Goal: Communication & Community: Answer question/provide support

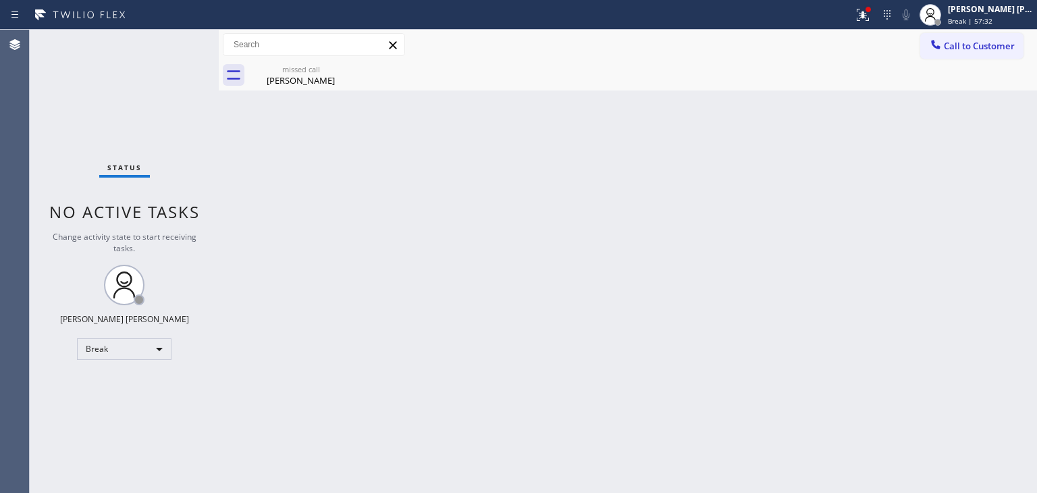
click at [871, 279] on div "Back to Dashboard Change Sender ID Customers Technicians Select a contact Outbo…" at bounding box center [628, 261] width 818 height 463
drag, startPoint x: 1010, startPoint y: 21, endPoint x: 987, endPoint y: 44, distance: 32.5
click at [993, 21] on span "Break | 59:40" at bounding box center [970, 20] width 45 height 9
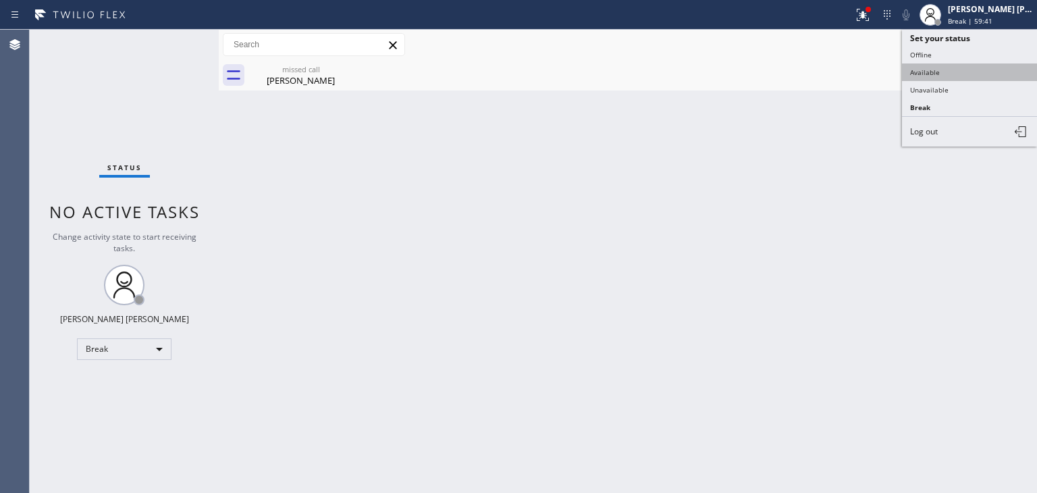
click at [943, 72] on button "Available" at bounding box center [969, 72] width 135 height 18
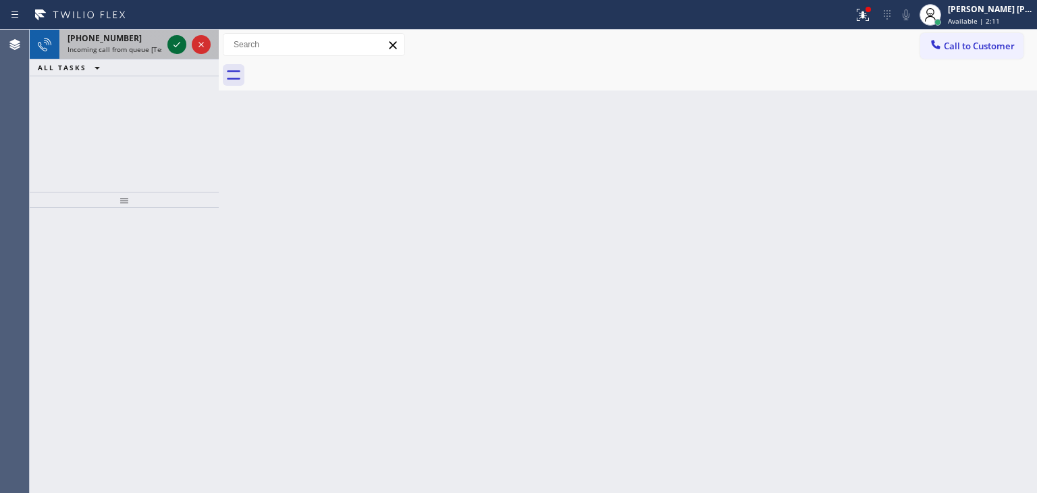
click at [176, 51] on icon at bounding box center [177, 44] width 16 height 16
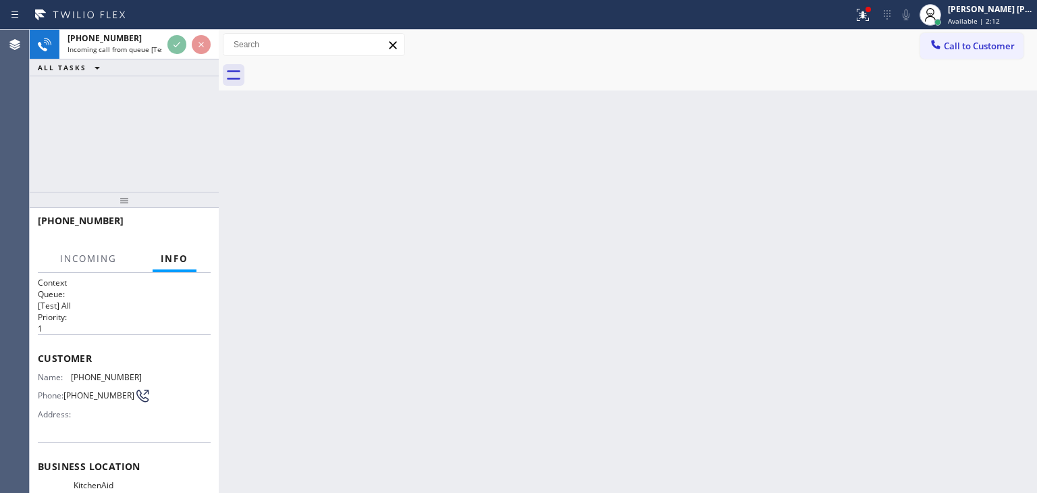
scroll to position [68, 0]
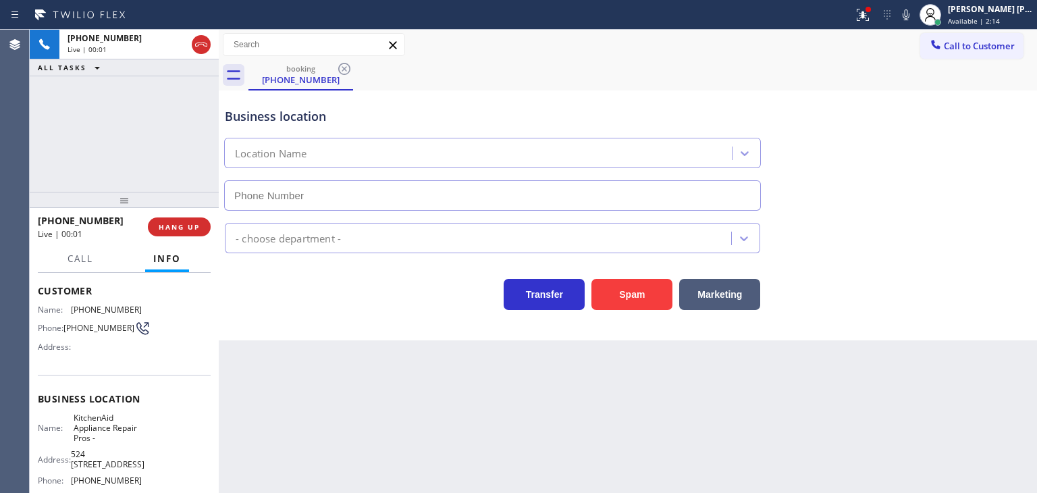
type input "[PHONE_NUMBER]"
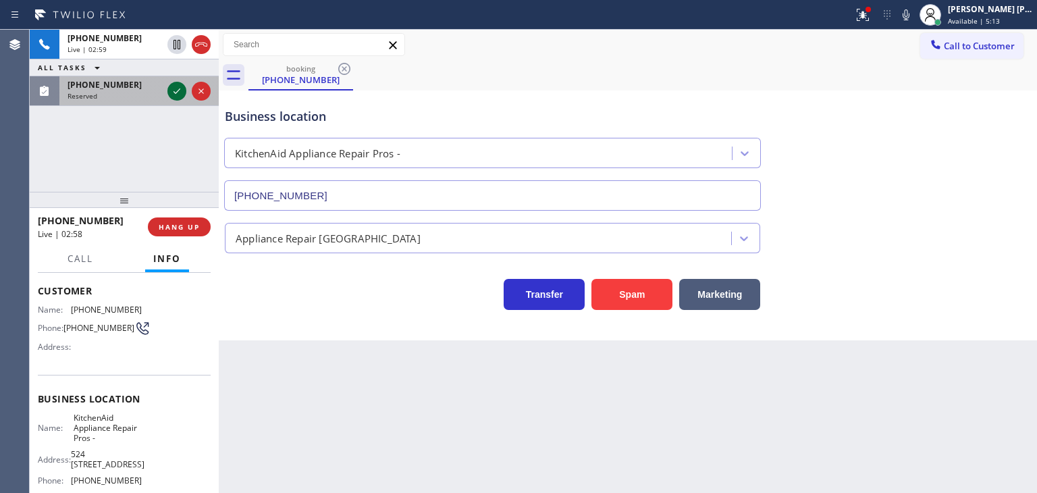
click at [176, 93] on icon at bounding box center [177, 90] width 7 height 5
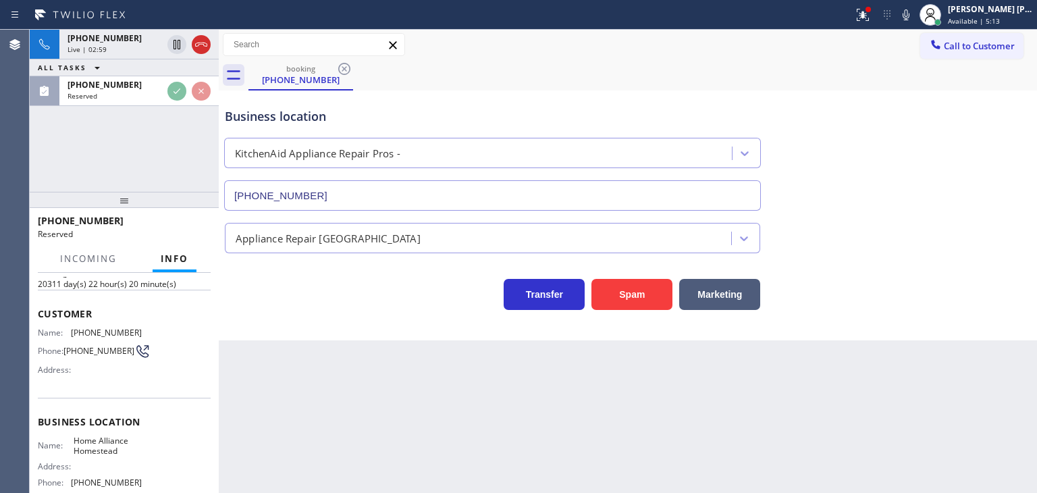
scroll to position [78, 0]
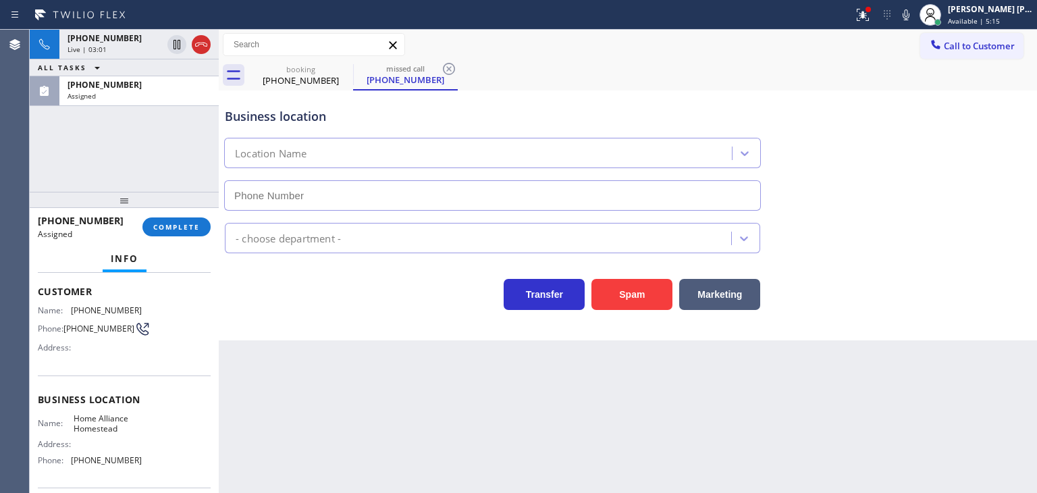
type input "[PHONE_NUMBER]"
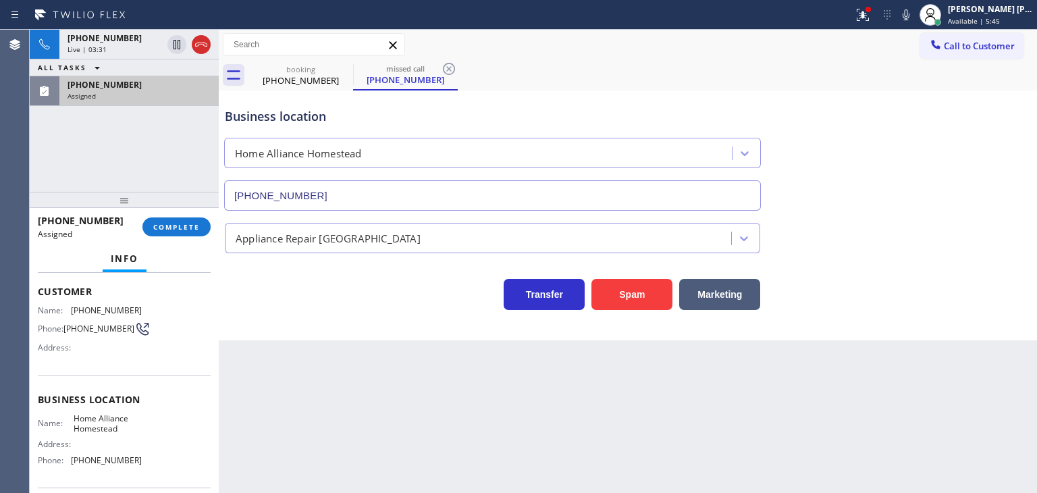
click at [53, 97] on div at bounding box center [45, 91] width 30 height 30
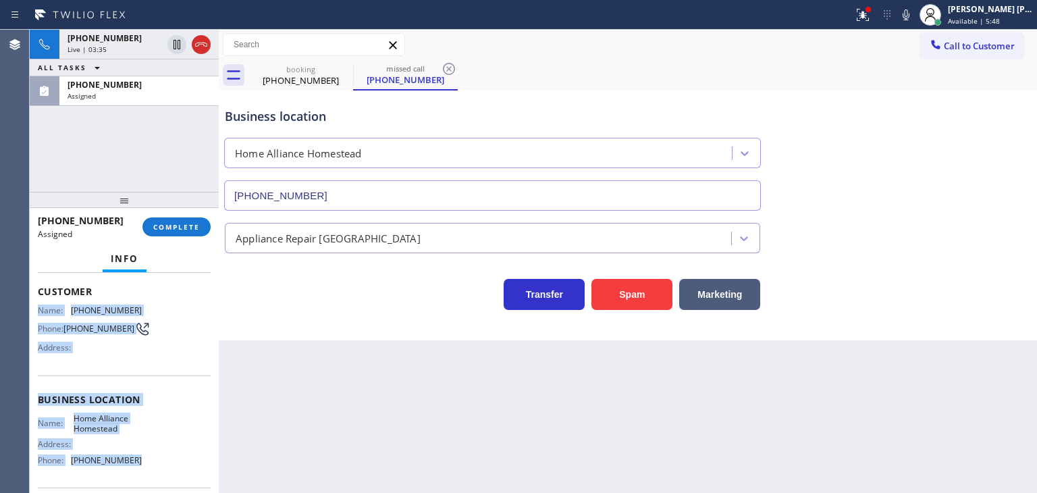
drag, startPoint x: 130, startPoint y: 459, endPoint x: 19, endPoint y: 273, distance: 216.2
click at [34, 301] on div "Context Queue: Appliance Repair High End Priority: 0 Task Age: Customer Name: […" at bounding box center [124, 383] width 189 height 220
copy div "Name: [PHONE_NUMBER] Phone: [PHONE_NUMBER] Address: Business location Name: Hom…"
click at [188, 225] on span "COMPLETE" at bounding box center [176, 226] width 47 height 9
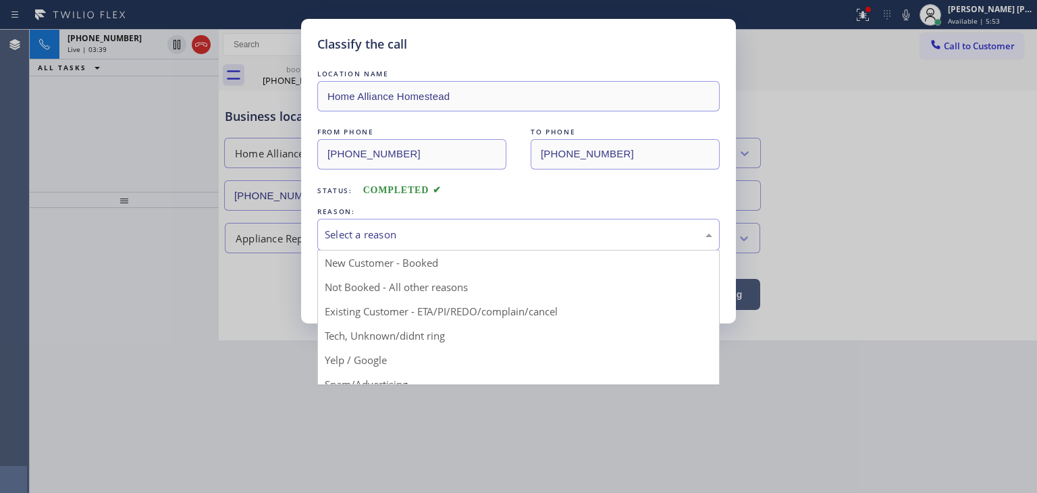
click at [391, 245] on div "Select a reason" at bounding box center [518, 235] width 402 height 32
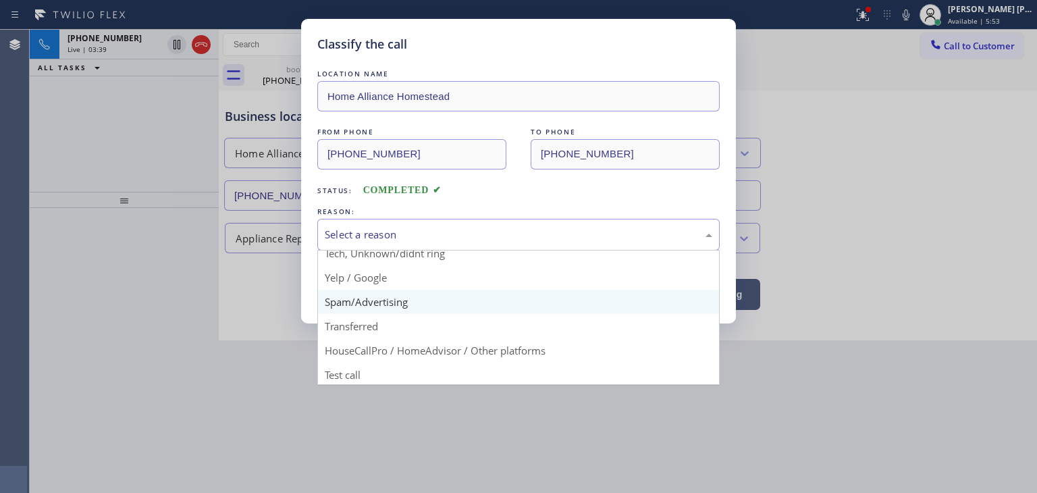
scroll to position [84, 0]
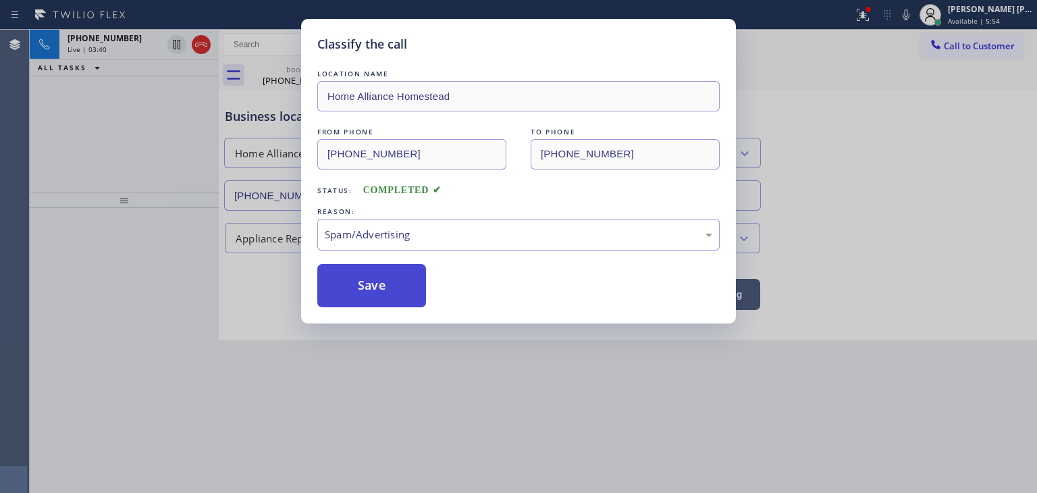
click at [384, 295] on button "Save" at bounding box center [371, 285] width 109 height 43
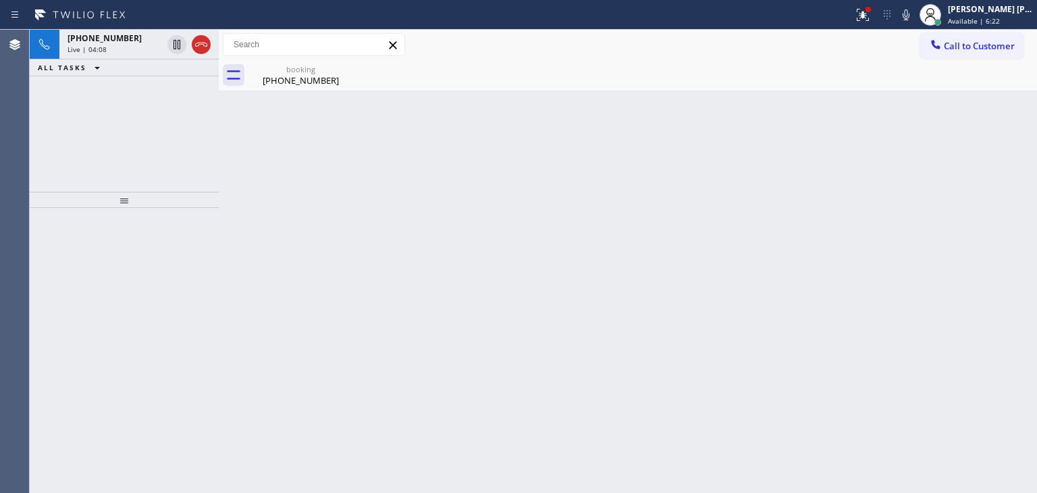
click at [163, 155] on div "[PHONE_NUMBER] Live | 04:08 ALL TASKS ALL TASKS ACTIVE TASKS TASKS IN WRAP UP" at bounding box center [124, 111] width 189 height 162
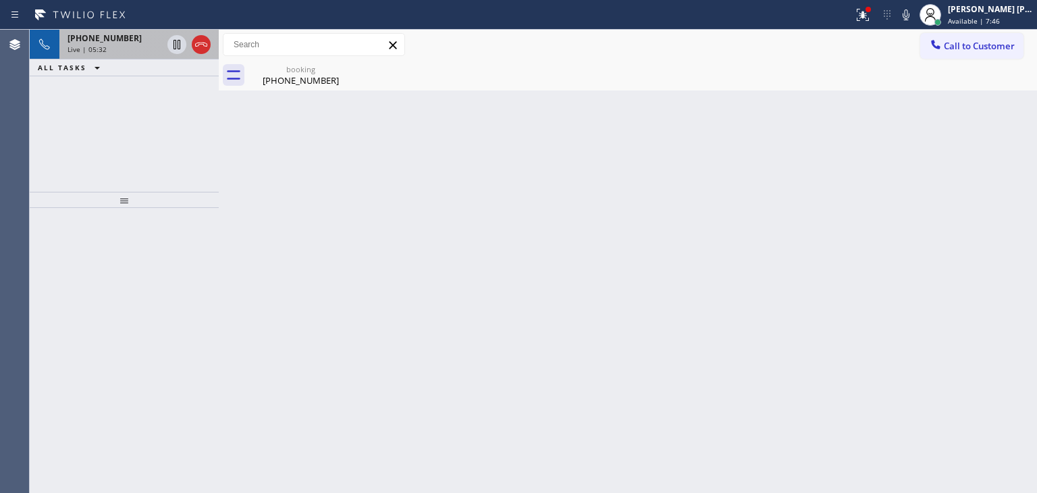
click at [115, 36] on span "[PHONE_NUMBER]" at bounding box center [105, 37] width 74 height 11
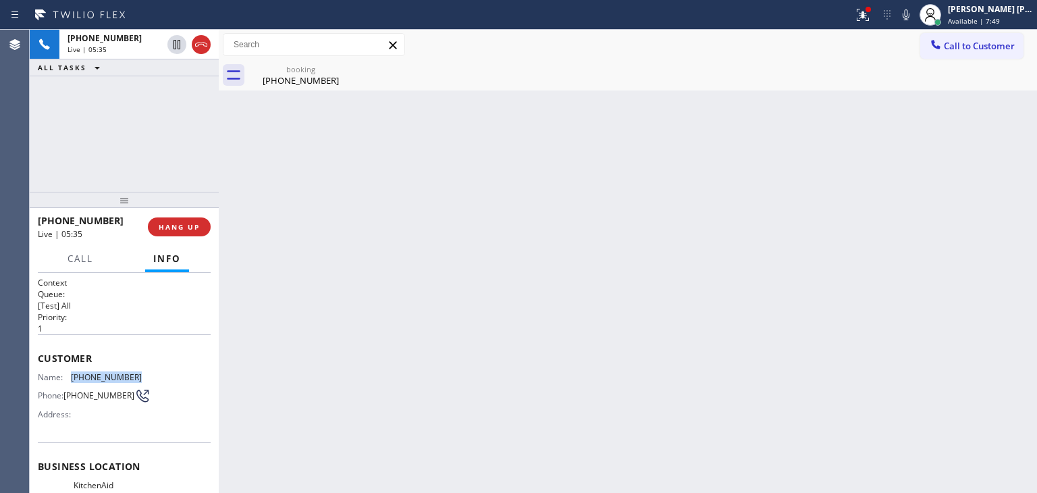
drag, startPoint x: 136, startPoint y: 367, endPoint x: 70, endPoint y: 368, distance: 66.2
click at [70, 368] on div "Customer Name: [PHONE_NUMBER] Phone: [PHONE_NUMBER] Address:" at bounding box center [124, 388] width 173 height 108
copy div "[PHONE_NUMBER]"
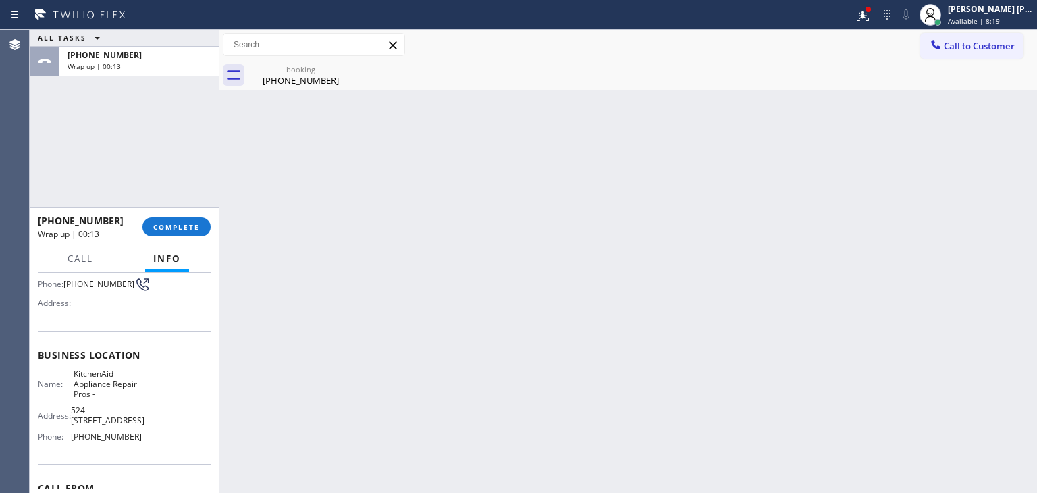
scroll to position [135, 0]
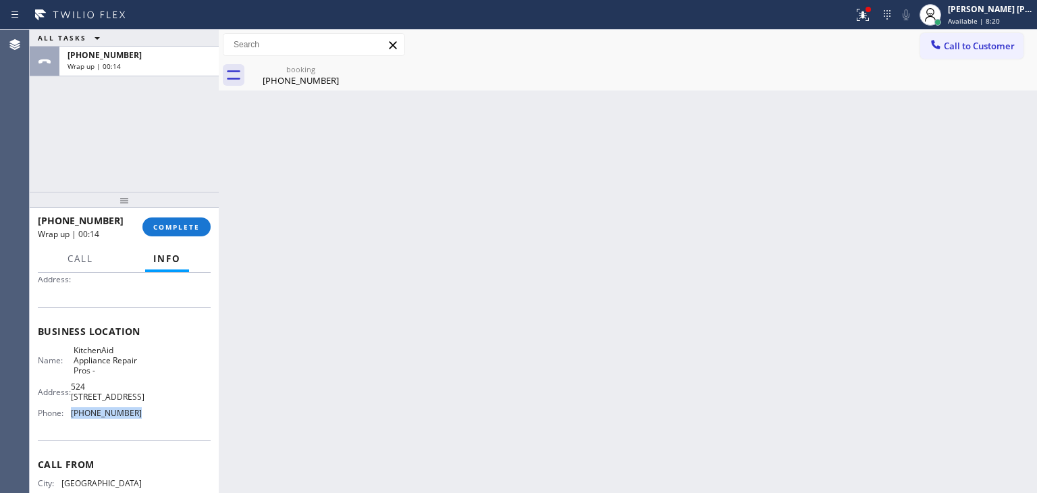
drag, startPoint x: 140, startPoint y: 415, endPoint x: 0, endPoint y: 342, distance: 158.6
click at [66, 414] on div "Name: KitchenAid Appliance Repair Pros - Address: [STREET_ADDRESS], Phone: [PHO…" at bounding box center [124, 384] width 173 height 79
copy div "[PHONE_NUMBER]"
click at [173, 233] on button "COMPLETE" at bounding box center [176, 226] width 68 height 19
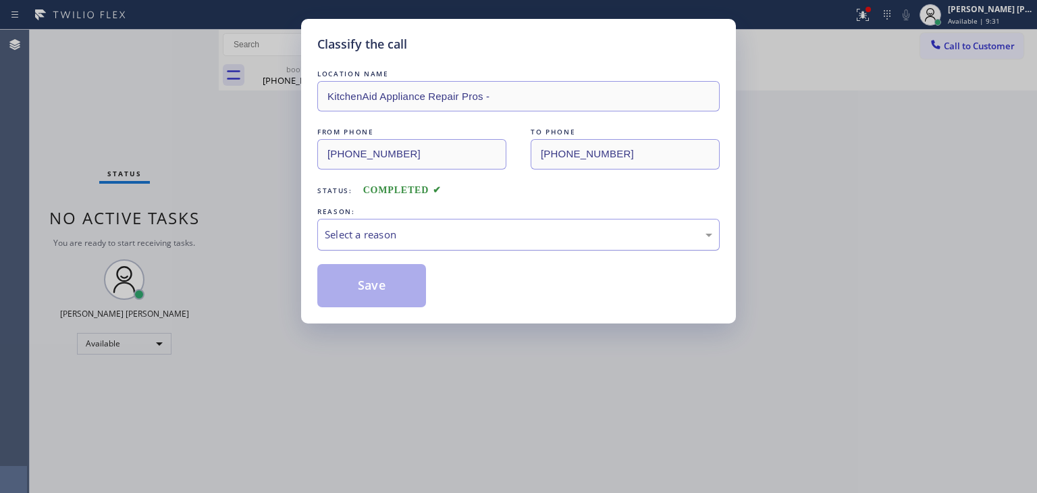
click at [398, 230] on div "Select a reason" at bounding box center [519, 235] width 388 height 16
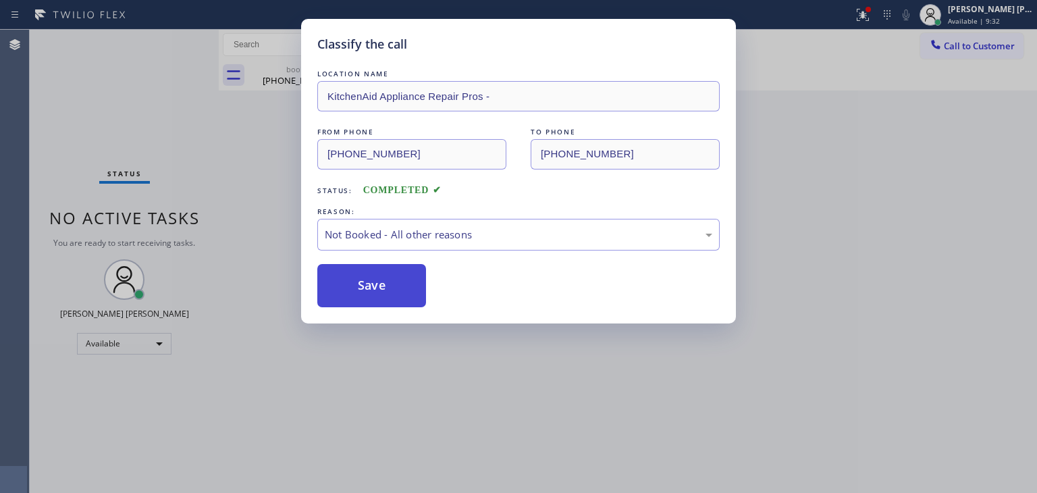
click at [390, 286] on button "Save" at bounding box center [371, 285] width 109 height 43
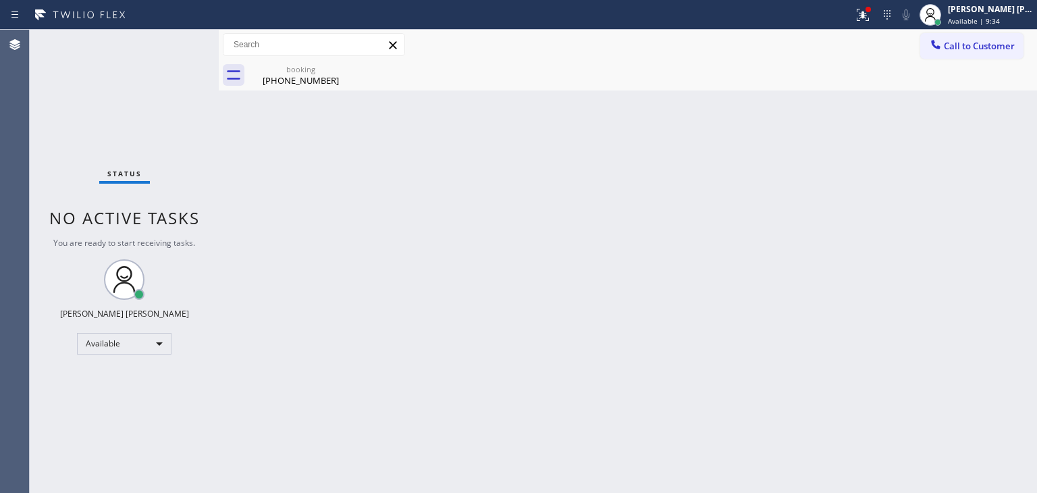
click at [175, 44] on div "Status No active tasks You are ready to start receiving tasks. [PERSON_NAME] [P…" at bounding box center [124, 261] width 189 height 463
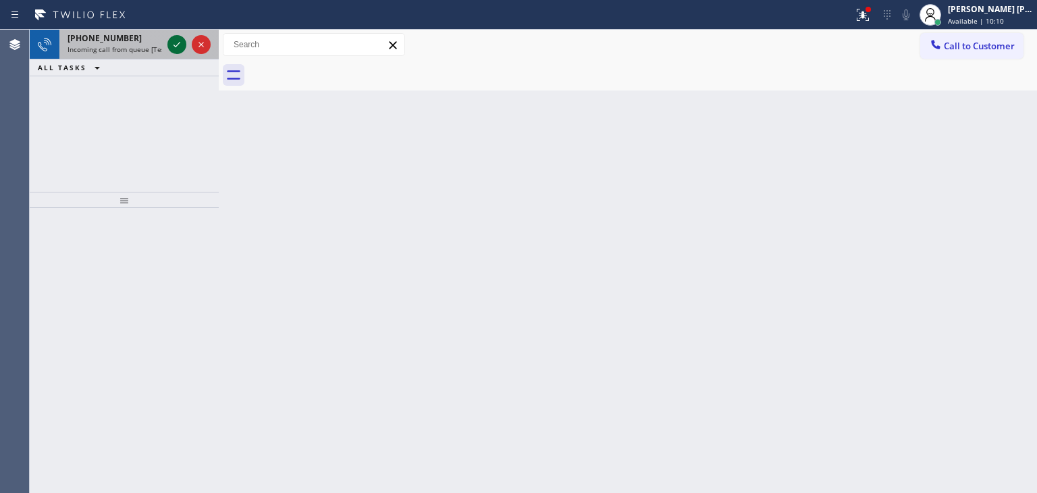
click at [175, 45] on icon at bounding box center [177, 44] width 16 height 16
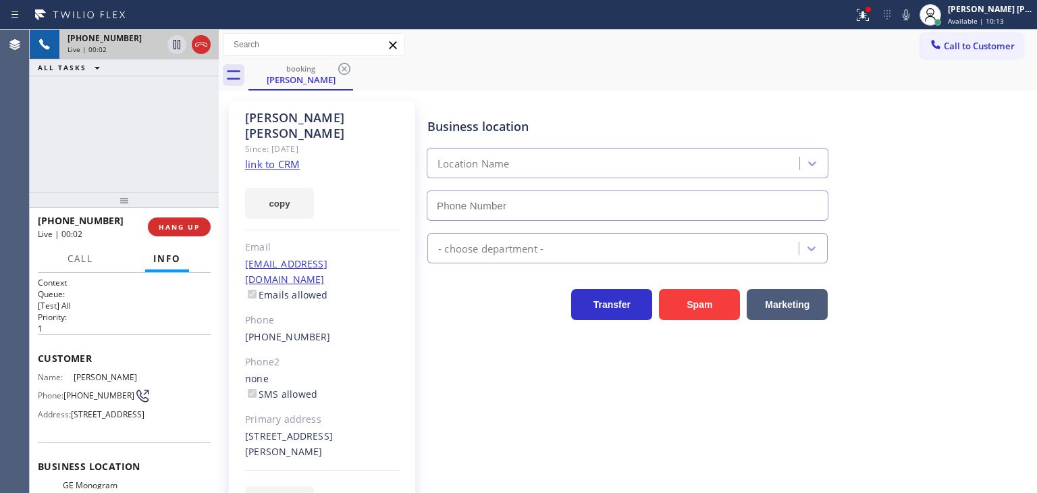
type input "[PHONE_NUMBER]"
click at [142, 150] on div "[PHONE_NUMBER] Live | 00:13 ALL TASKS ALL TASKS ACTIVE TASKS TASKS IN WRAP UP" at bounding box center [124, 111] width 189 height 162
click at [274, 157] on link "link to CRM" at bounding box center [272, 164] width 55 height 14
click at [968, 319] on div "Transfer Spam Marketing" at bounding box center [729, 298] width 609 height 43
click at [914, 17] on icon at bounding box center [906, 15] width 16 height 16
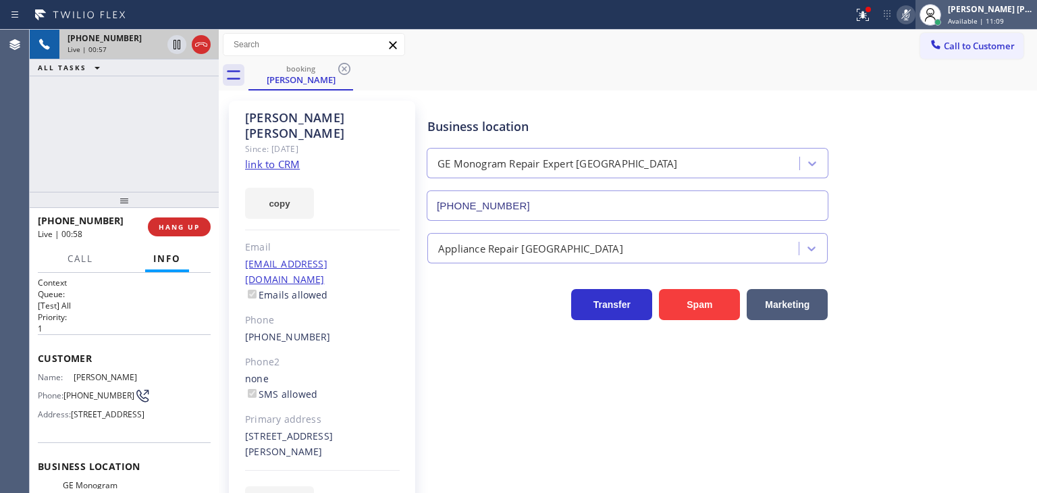
click at [977, 15] on div "[PERSON_NAME] [PERSON_NAME] Available | 11:09" at bounding box center [991, 15] width 92 height 24
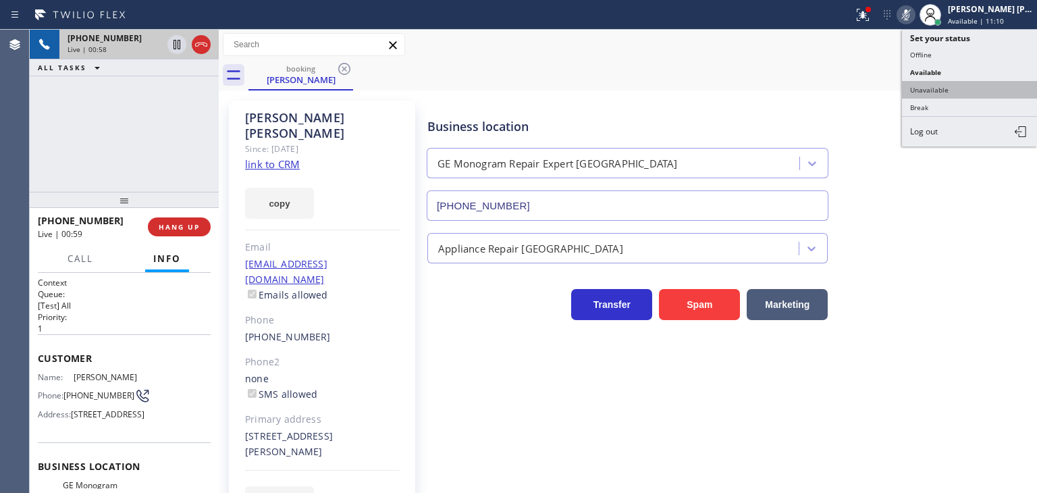
click at [962, 91] on button "Unavailable" at bounding box center [969, 90] width 135 height 18
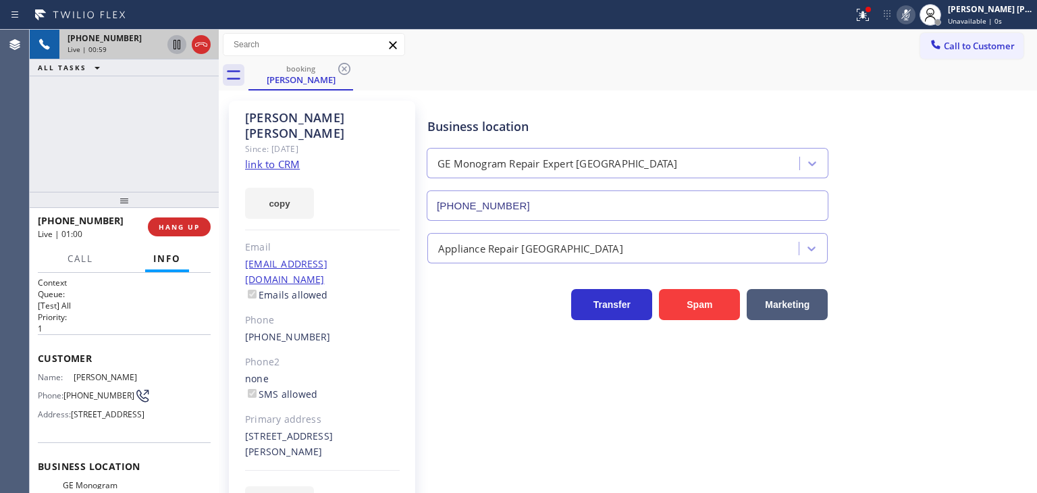
click at [178, 44] on icon at bounding box center [177, 44] width 16 height 16
drag, startPoint x: 932, startPoint y: 9, endPoint x: 912, endPoint y: 9, distance: 20.3
click at [914, 9] on icon at bounding box center [906, 15] width 16 height 16
click at [173, 36] on icon at bounding box center [177, 44] width 16 height 16
click at [130, 236] on div "Live | 04:12" at bounding box center [88, 233] width 101 height 11
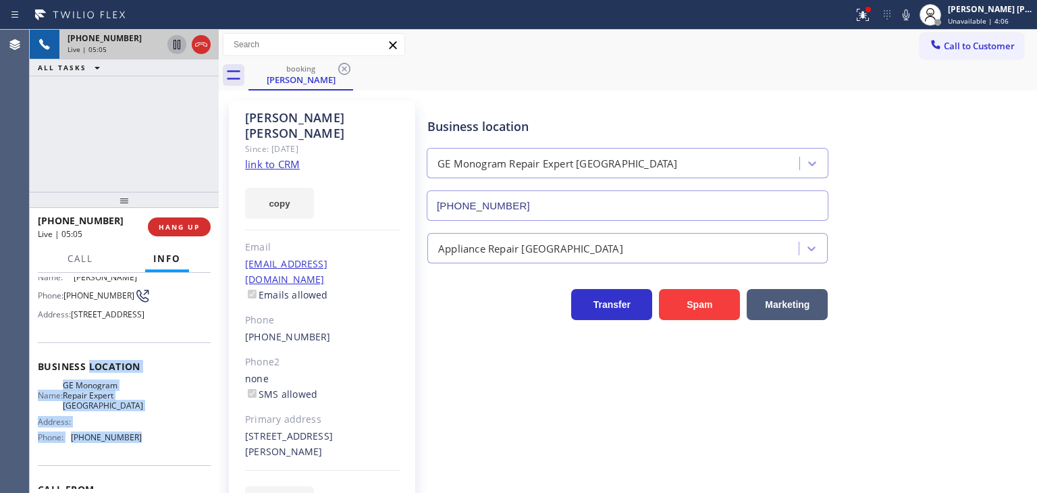
scroll to position [68, 0]
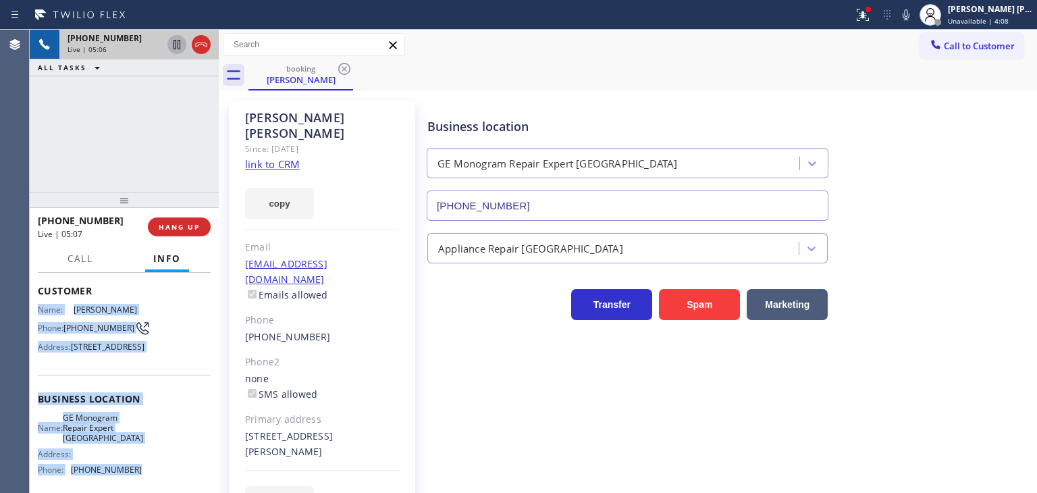
drag, startPoint x: 137, startPoint y: 423, endPoint x: 32, endPoint y: 302, distance: 159.9
click at [32, 302] on div "Context Queue: [Test] All Priority: 1 Customer Name: [PERSON_NAME] Phone: [PHON…" at bounding box center [124, 383] width 189 height 220
copy div "Name: [PERSON_NAME] Phone: [PHONE_NUMBER] Address: [STREET_ADDRESS] Business lo…"
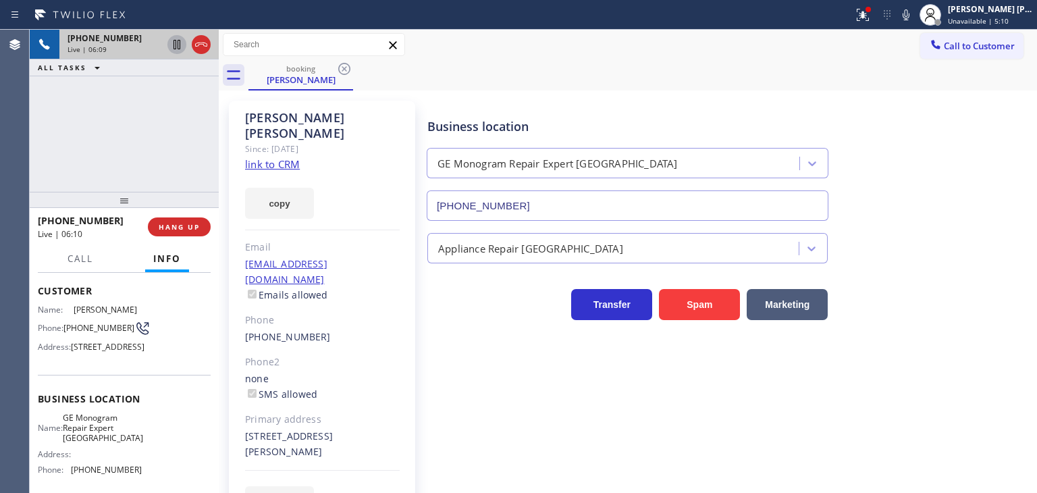
click at [94, 178] on div "[PHONE_NUMBER] Live | 06:09 ALL TASKS ALL TASKS ACTIVE TASKS TASKS IN WRAP UP" at bounding box center [124, 111] width 189 height 162
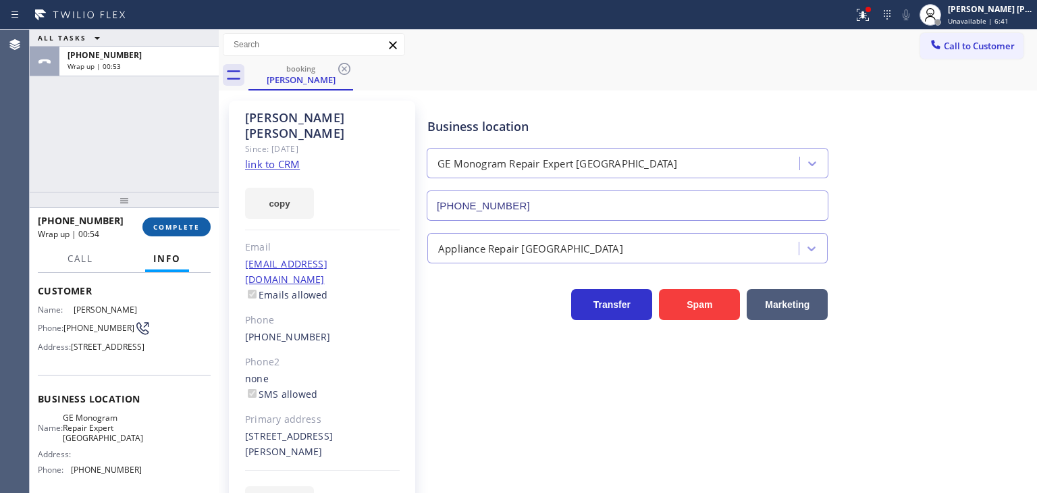
click at [181, 225] on span "COMPLETE" at bounding box center [176, 226] width 47 height 9
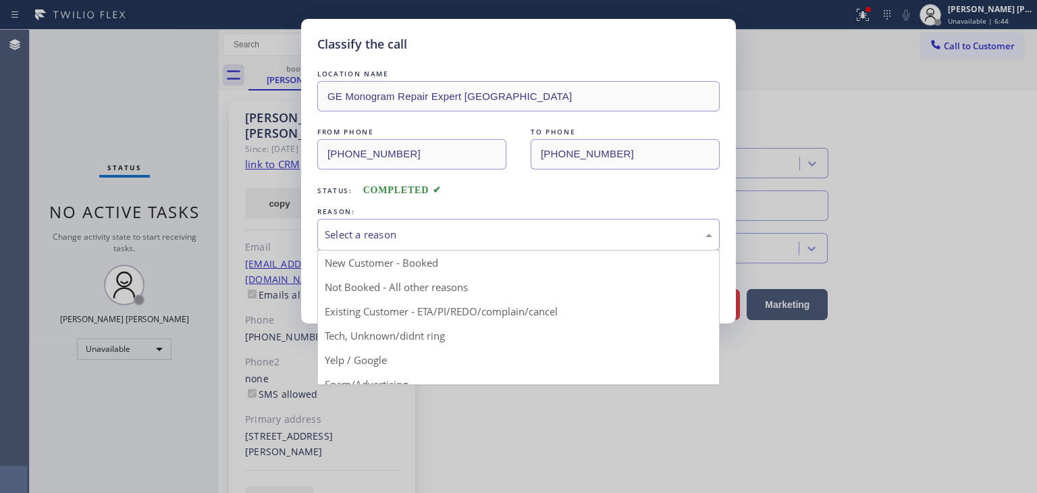
click at [407, 230] on div "Select a reason" at bounding box center [519, 235] width 388 height 16
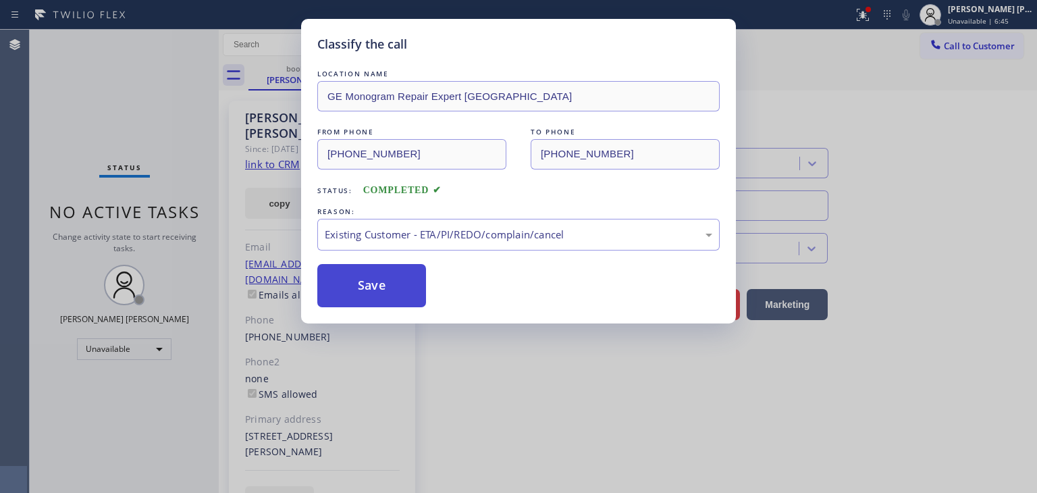
click at [386, 293] on button "Save" at bounding box center [371, 285] width 109 height 43
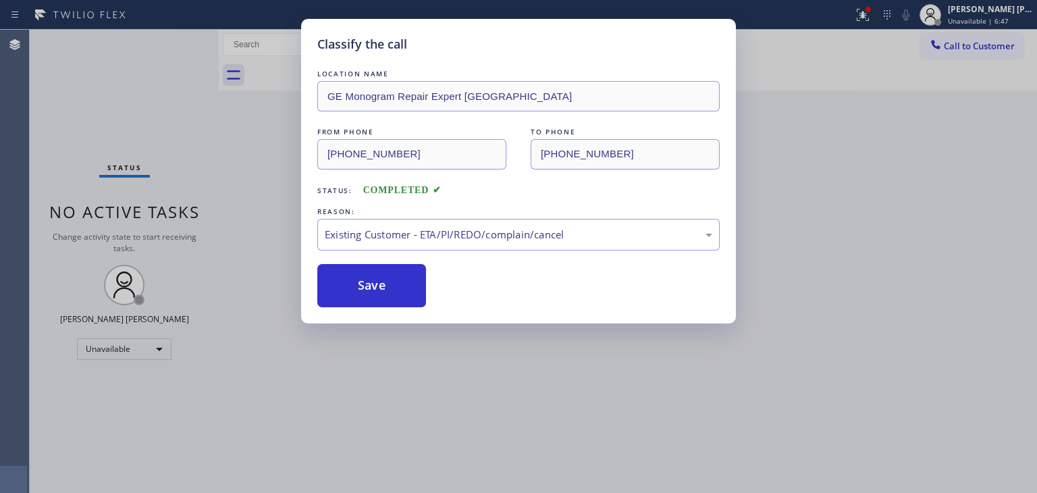
click at [989, 16] on span "Unavailable | 6:47" at bounding box center [978, 20] width 61 height 9
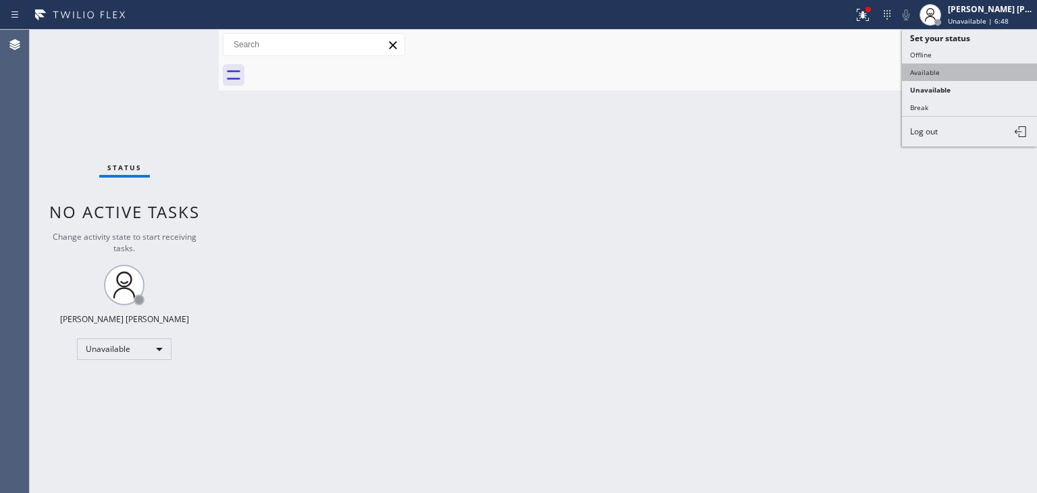
click at [951, 64] on button "Available" at bounding box center [969, 72] width 135 height 18
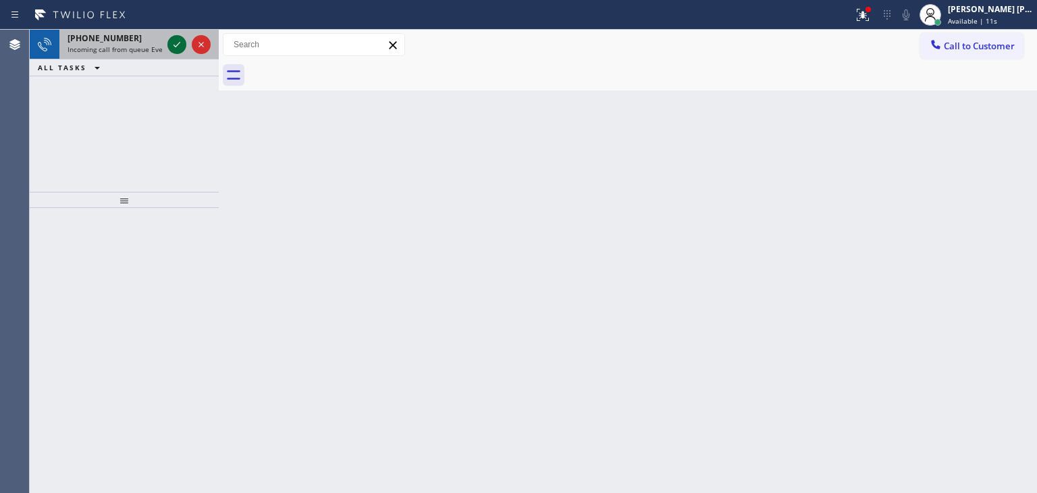
click at [178, 39] on icon at bounding box center [177, 44] width 16 height 16
click at [176, 43] on icon at bounding box center [177, 44] width 16 height 16
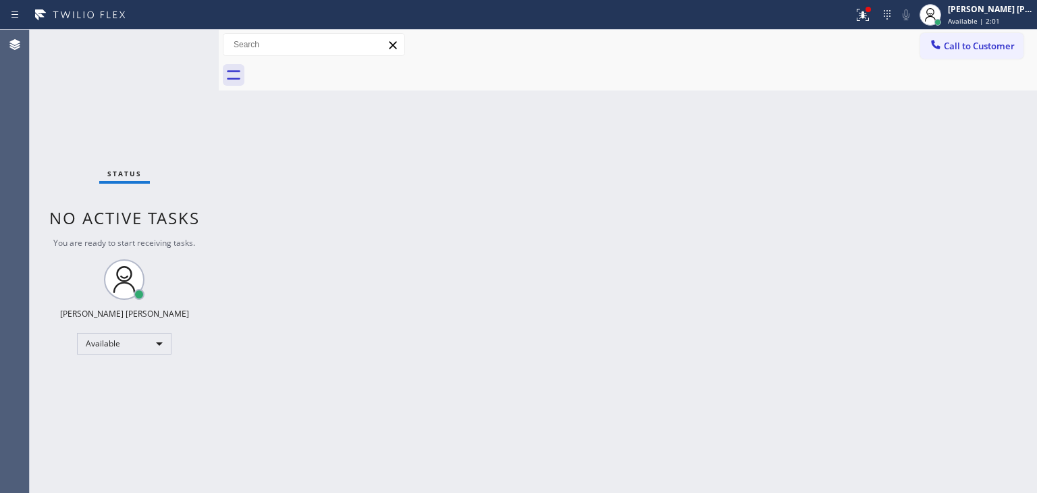
click at [176, 42] on div "Status No active tasks You are ready to start receiving tasks. [PERSON_NAME] [P…" at bounding box center [124, 261] width 189 height 463
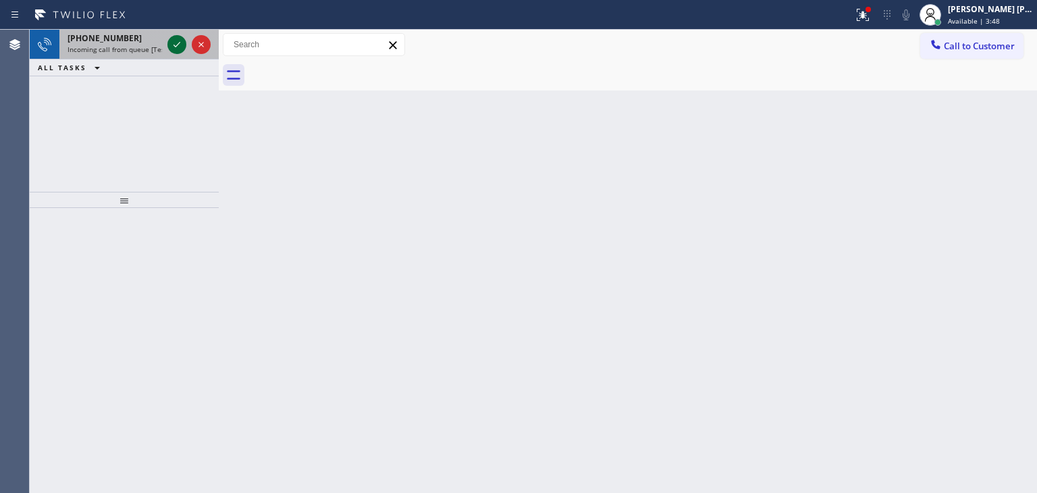
click at [169, 44] on icon at bounding box center [177, 44] width 16 height 16
click at [180, 41] on icon at bounding box center [177, 44] width 16 height 16
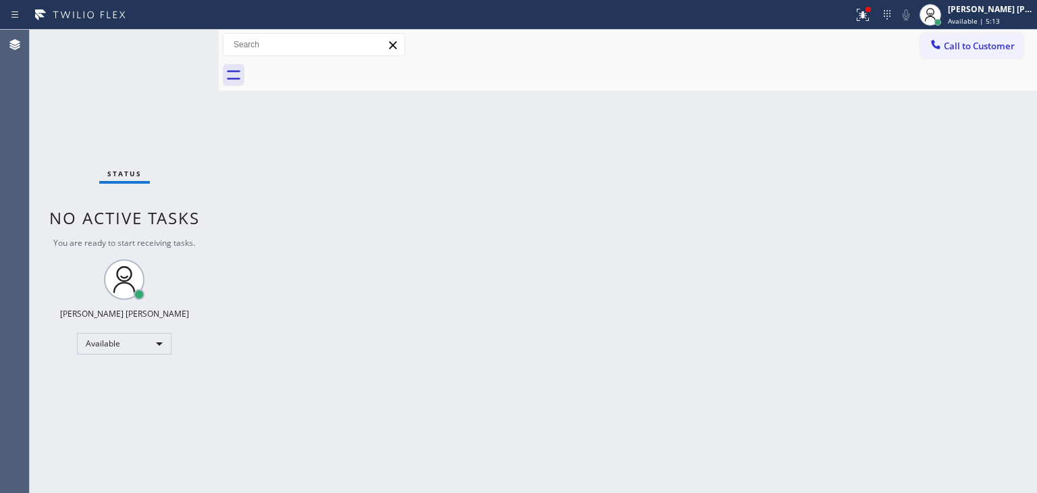
click at [178, 41] on div "Status No active tasks You are ready to start receiving tasks. [PERSON_NAME] [P…" at bounding box center [124, 261] width 189 height 463
drag, startPoint x: 205, startPoint y: 346, endPoint x: 210, endPoint y: 444, distance: 98.0
drag, startPoint x: 210, startPoint y: 444, endPoint x: 180, endPoint y: 45, distance: 400.2
click at [180, 45] on div "Status No active tasks You are ready to start receiving tasks. [PERSON_NAME] [P…" at bounding box center [124, 261] width 189 height 463
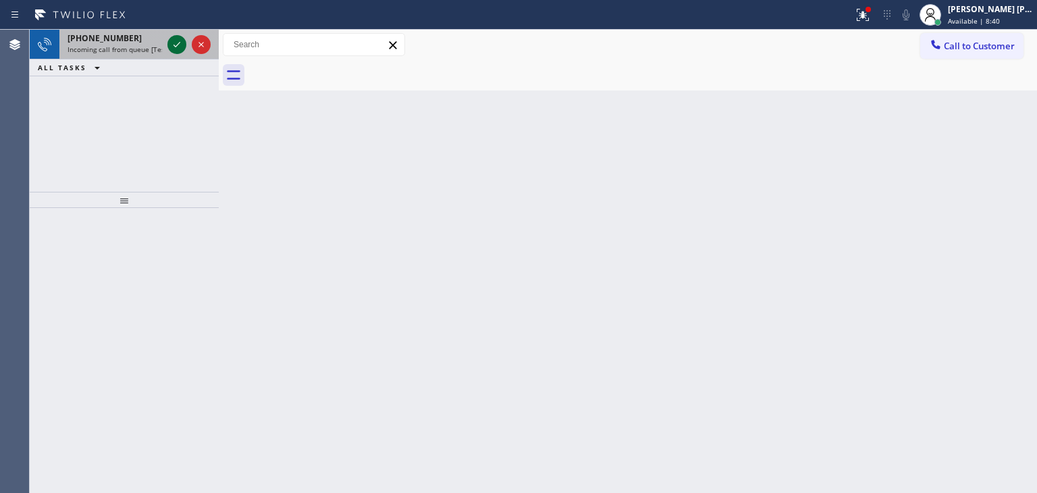
click at [180, 45] on icon at bounding box center [177, 44] width 16 height 16
click at [179, 44] on icon at bounding box center [177, 44] width 16 height 16
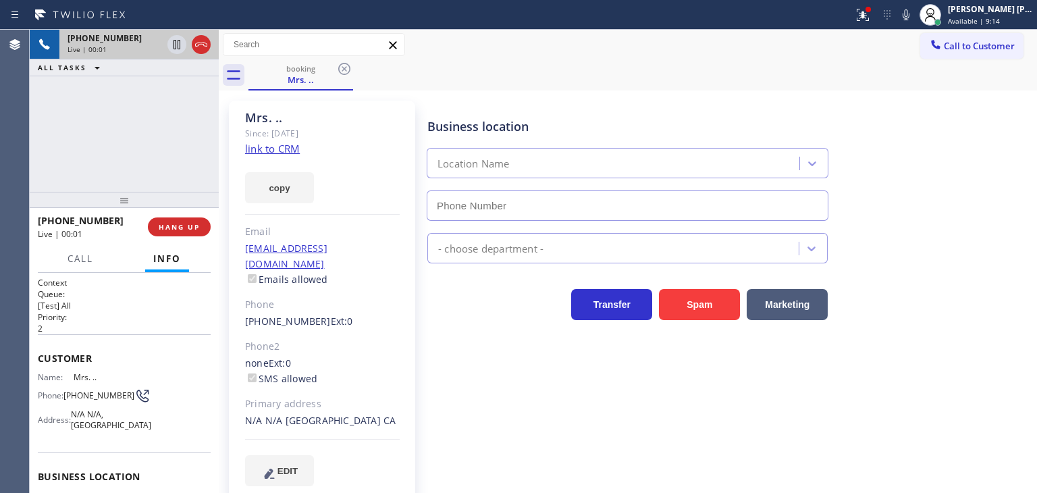
type input "[PHONE_NUMBER]"
click at [280, 147] on link "link to CRM" at bounding box center [272, 149] width 55 height 14
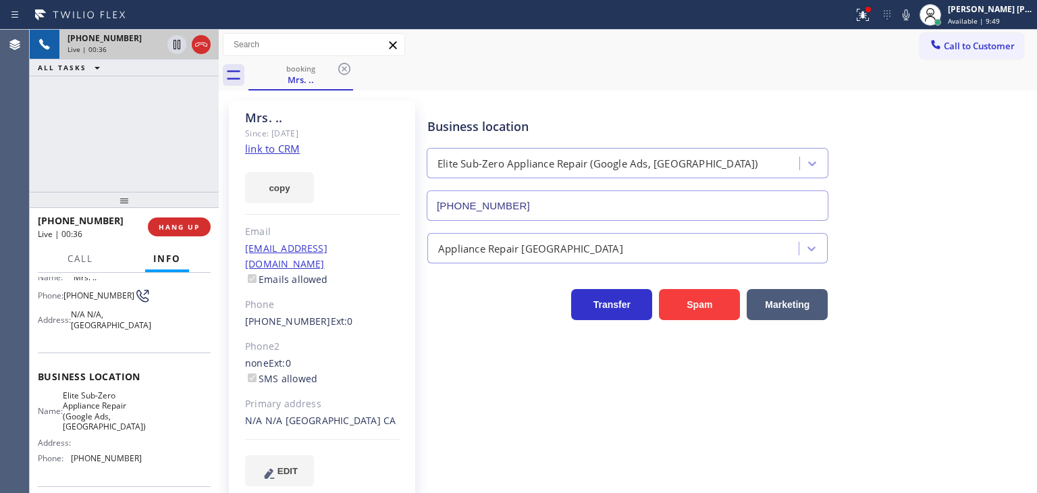
scroll to position [190, 0]
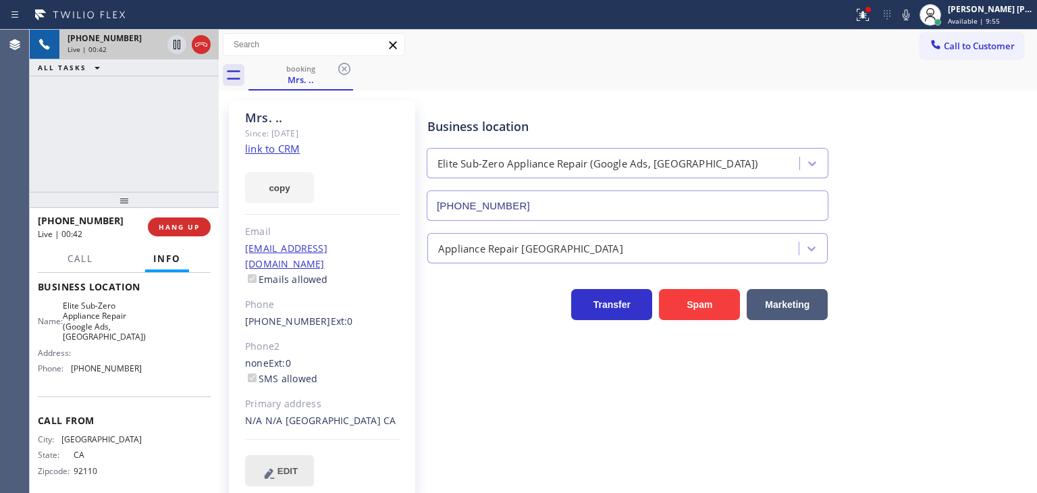
click at [267, 465] on icon at bounding box center [269, 473] width 16 height 17
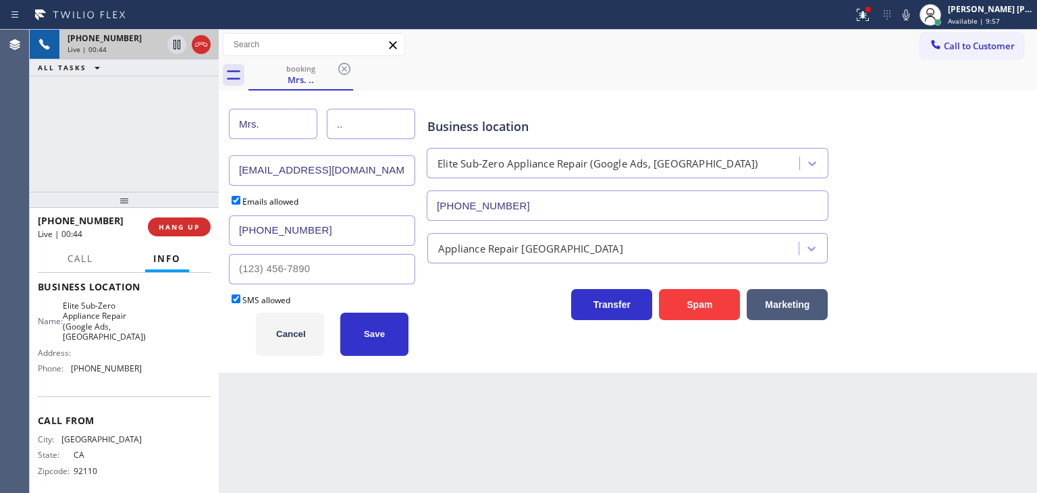
drag, startPoint x: 283, startPoint y: 122, endPoint x: 233, endPoint y: 122, distance: 50.0
click at [233, 122] on input "Mrs." at bounding box center [273, 124] width 88 height 30
type input "[PERSON_NAME]"
type input "Sandweiss"
click at [358, 328] on button "Save" at bounding box center [374, 334] width 68 height 43
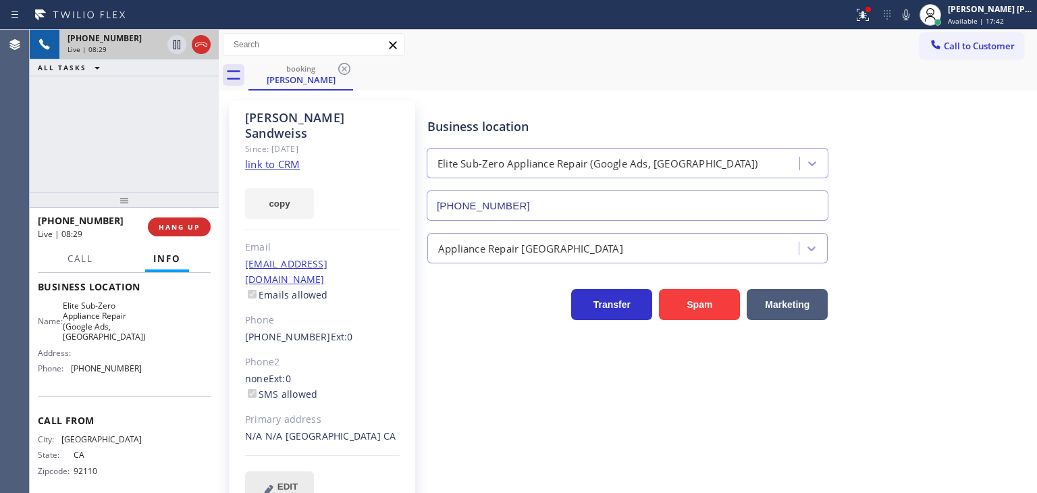
click at [277, 481] on icon at bounding box center [269, 489] width 16 height 17
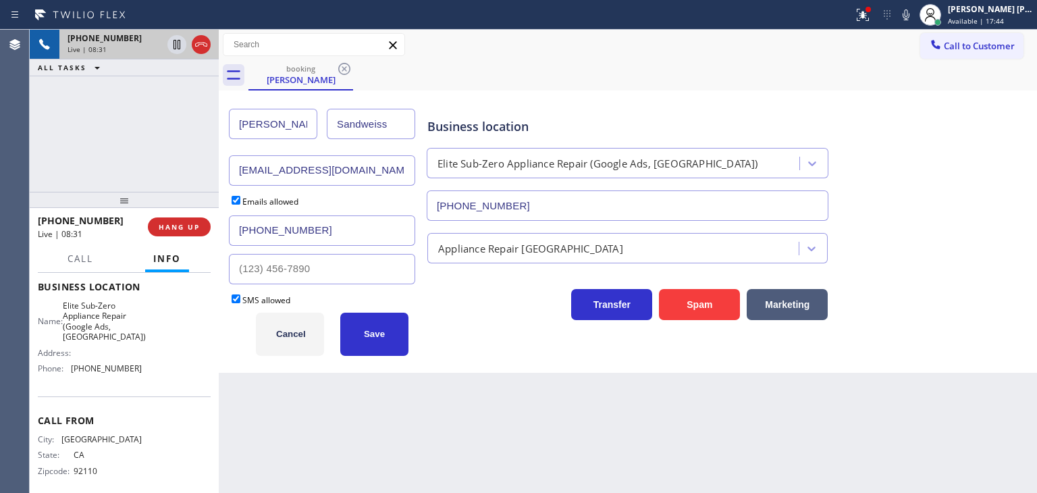
drag, startPoint x: 340, startPoint y: 166, endPoint x: 191, endPoint y: 162, distance: 149.3
click at [191, 162] on div "[PHONE_NUMBER] Live | 08:31 ALL TASKS ALL TASKS ACTIVE TASKS TASKS IN WRAP UP […" at bounding box center [534, 261] width 1008 height 463
type input "[EMAIL_ADDRESS][DOMAIN_NAME]"
click at [365, 325] on button "Save" at bounding box center [374, 334] width 68 height 43
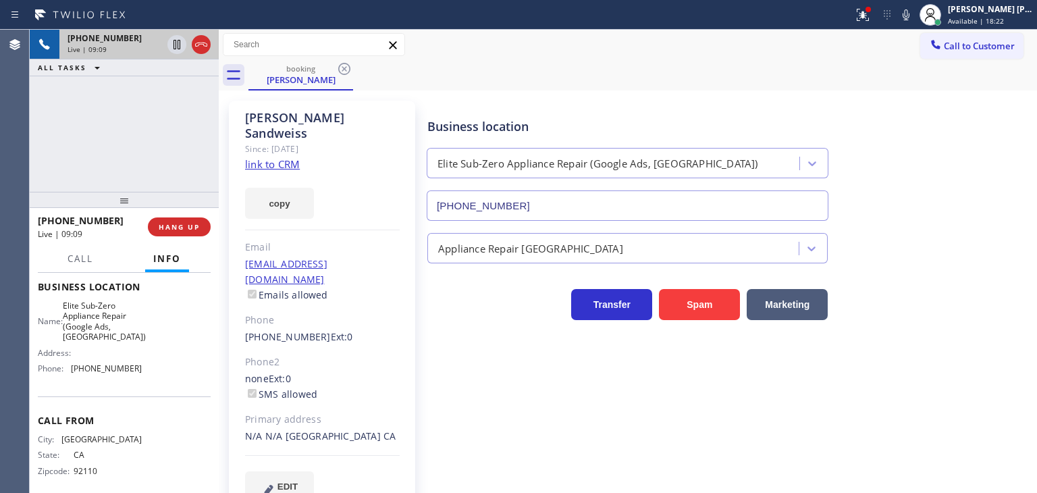
click at [265, 157] on link "link to CRM" at bounding box center [272, 164] width 55 height 14
drag, startPoint x: 146, startPoint y: 323, endPoint x: 65, endPoint y: 300, distance: 84.0
click at [72, 301] on div "Name: Elite Sub-Zero Appliance Repair (Google Ads, [GEOGRAPHIC_DATA]) Address: …" at bounding box center [124, 339] width 173 height 79
copy span "Elite Sub-Zero Appliance Repair (Google Ads, [GEOGRAPHIC_DATA])"
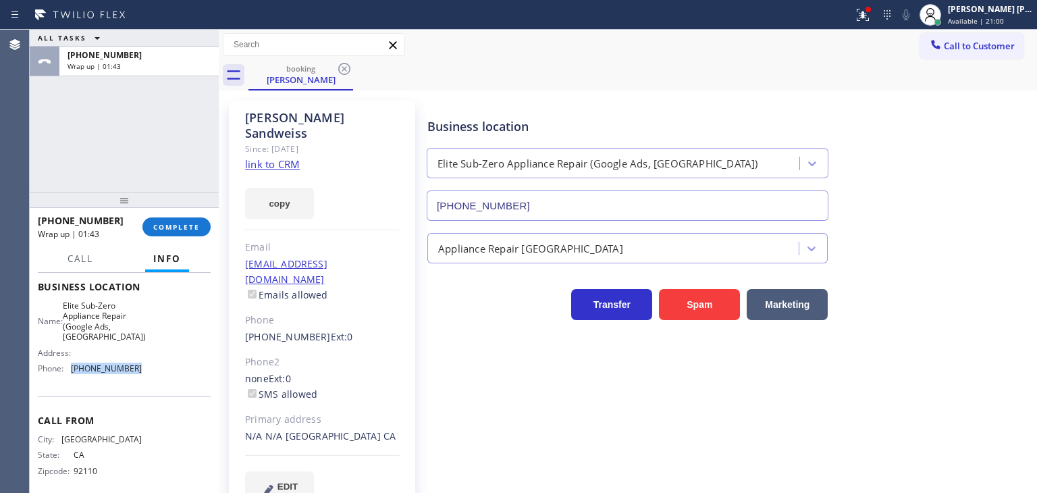
drag, startPoint x: 136, startPoint y: 365, endPoint x: 65, endPoint y: 369, distance: 71.0
click at [65, 369] on div "Name: Elite Sub-Zero Appliance Repair (Google Ads, [GEOGRAPHIC_DATA]) Address: …" at bounding box center [124, 339] width 173 height 79
copy div "[PHONE_NUMBER]"
click at [984, 55] on button "Call to Customer" at bounding box center [971, 46] width 103 height 26
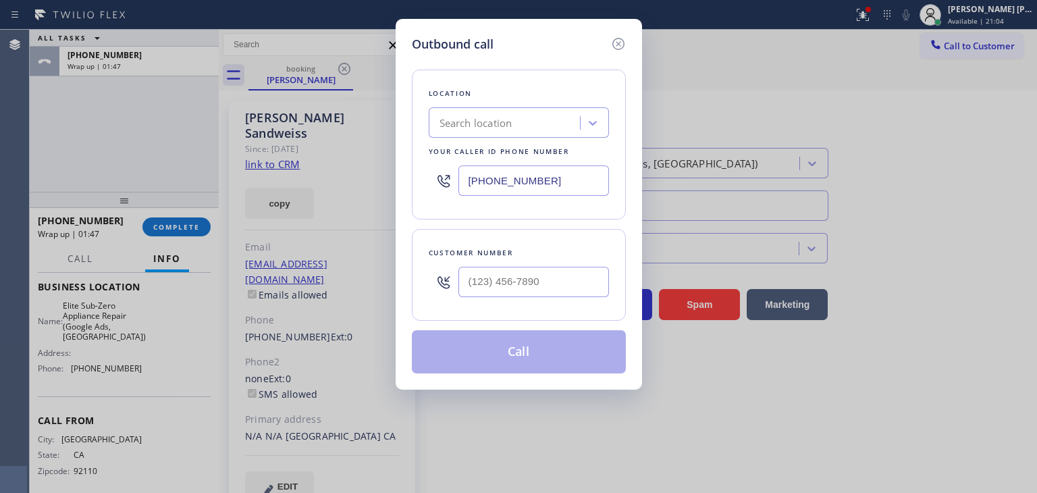
drag, startPoint x: 583, startPoint y: 177, endPoint x: 442, endPoint y: 180, distance: 141.8
click at [442, 180] on div "[PHONE_NUMBER]" at bounding box center [519, 181] width 180 height 44
paste input "619) 404-5114"
type input "[PHONE_NUMBER]"
click at [619, 38] on icon at bounding box center [618, 44] width 12 height 12
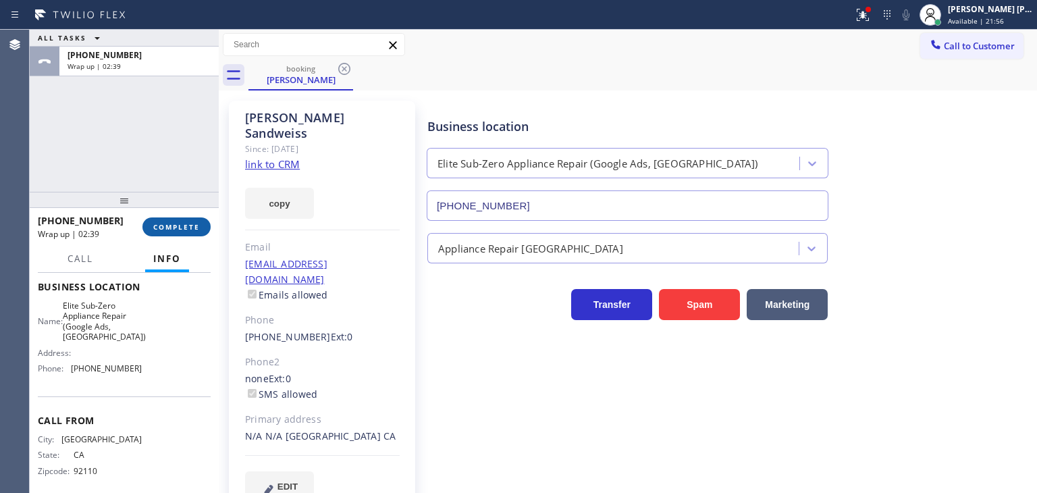
click at [159, 233] on button "COMPLETE" at bounding box center [176, 226] width 68 height 19
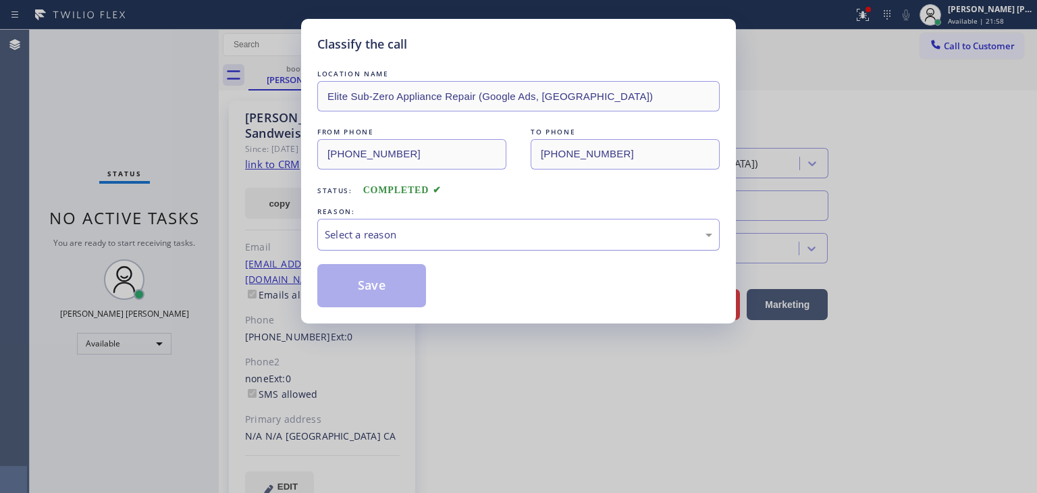
click at [384, 232] on div "Select a reason" at bounding box center [519, 235] width 388 height 16
click at [374, 291] on button "Save" at bounding box center [371, 285] width 109 height 43
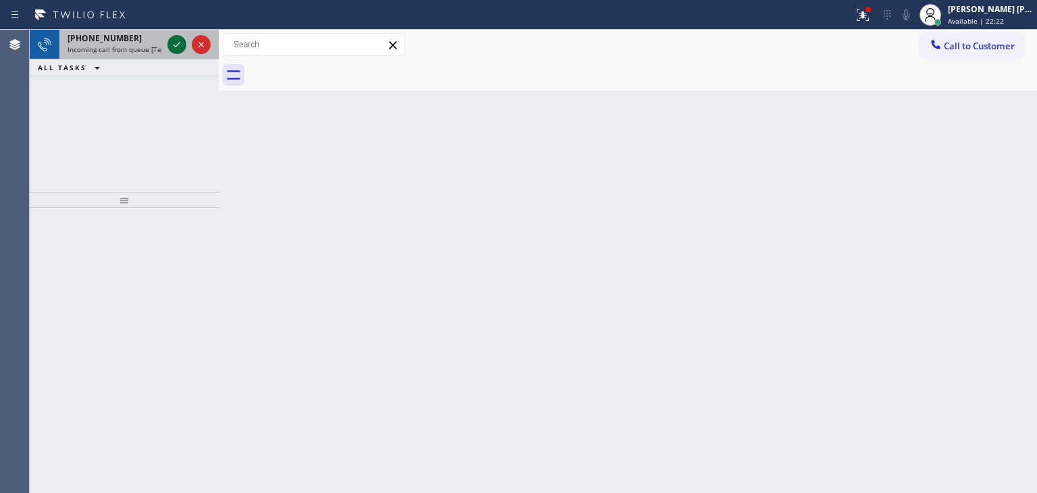
click at [170, 42] on icon at bounding box center [177, 44] width 16 height 16
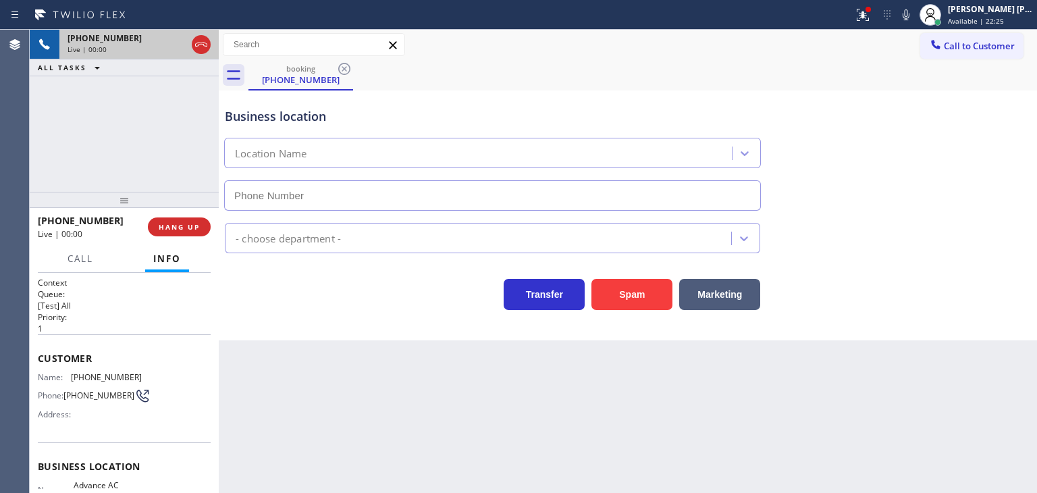
type input "[PHONE_NUMBER]"
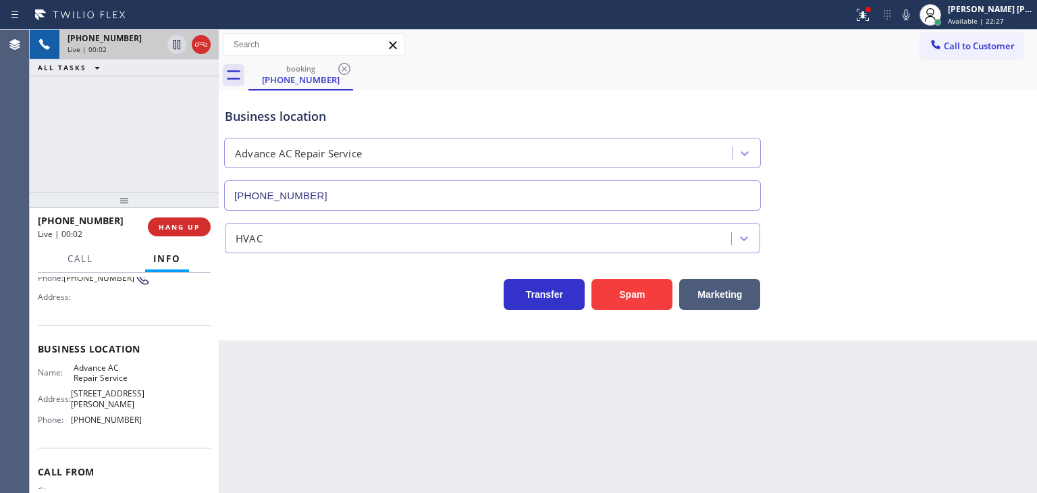
scroll to position [135, 0]
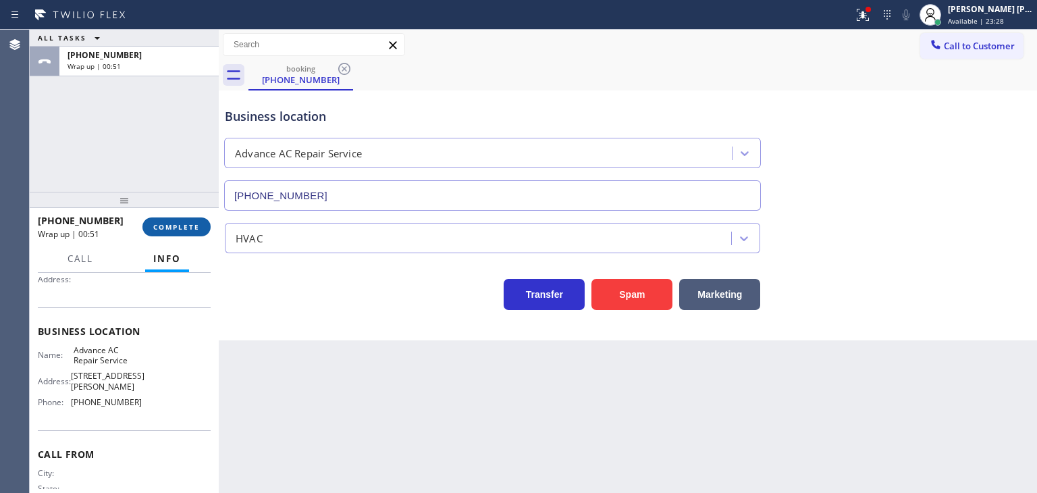
click at [177, 227] on span "COMPLETE" at bounding box center [176, 226] width 47 height 9
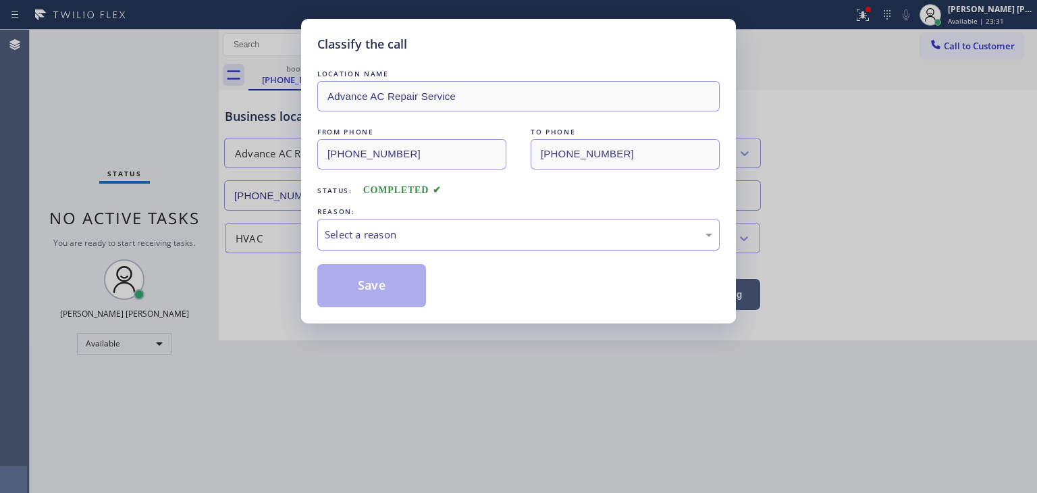
click at [340, 228] on div "Select a reason" at bounding box center [519, 235] width 388 height 16
click at [365, 292] on button "Save" at bounding box center [371, 285] width 109 height 43
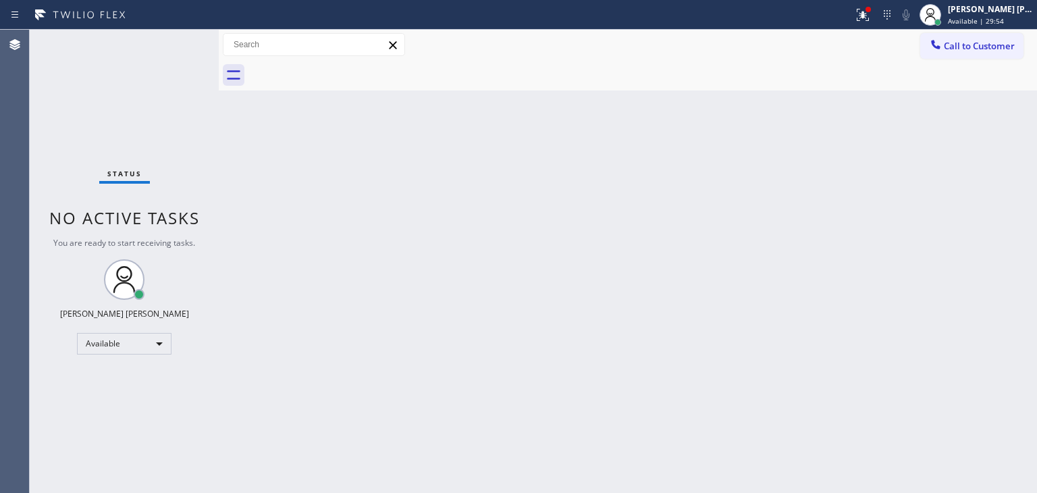
click at [178, 39] on div "Status No active tasks You are ready to start receiving tasks. [PERSON_NAME] [P…" at bounding box center [124, 261] width 189 height 463
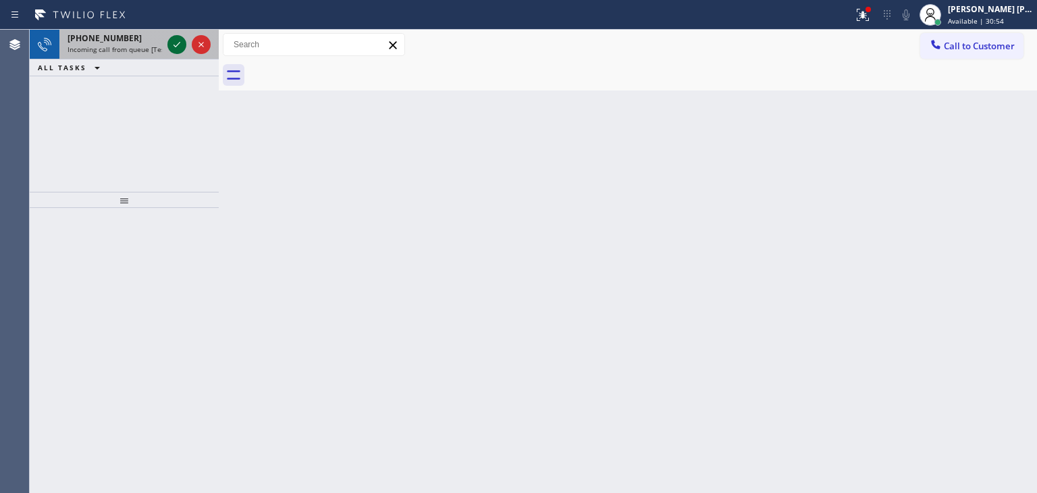
click at [176, 39] on icon at bounding box center [177, 44] width 16 height 16
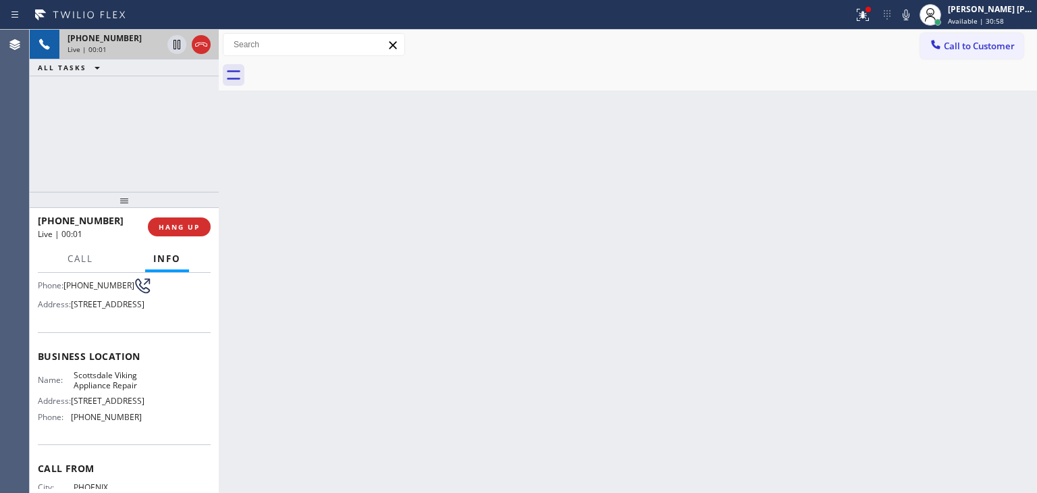
scroll to position [135, 0]
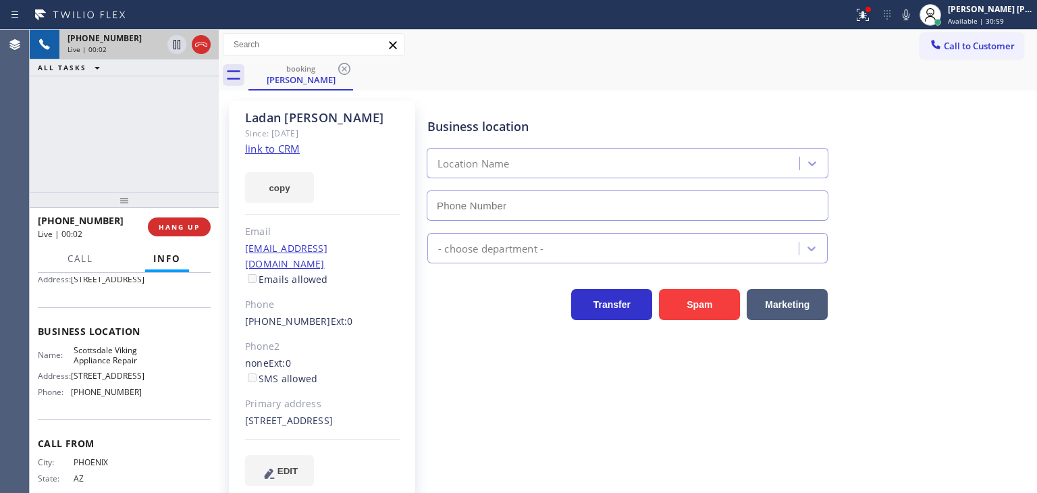
type input "[PHONE_NUMBER]"
click at [273, 149] on link "link to CRM" at bounding box center [272, 149] width 55 height 14
click at [83, 261] on span "Call" at bounding box center [81, 259] width 26 height 12
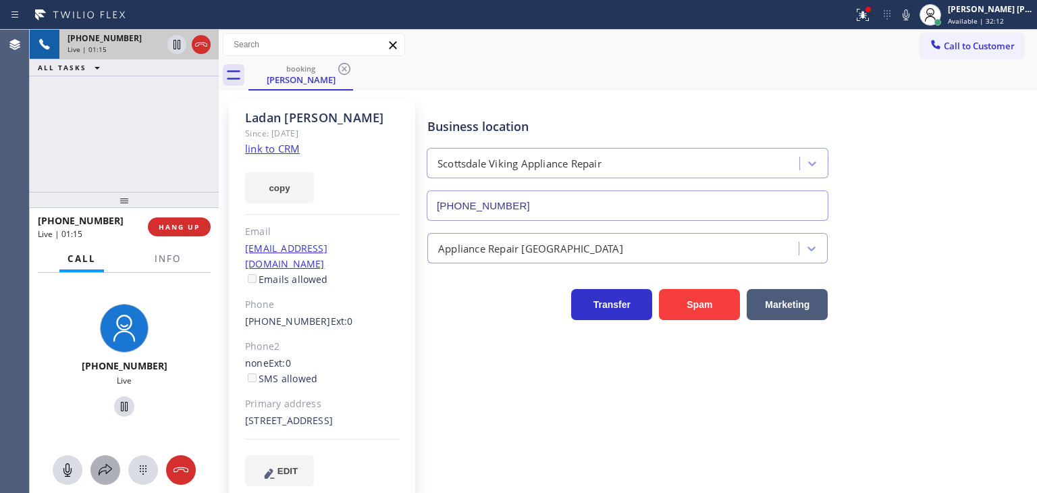
click at [107, 473] on icon at bounding box center [105, 470] width 16 height 16
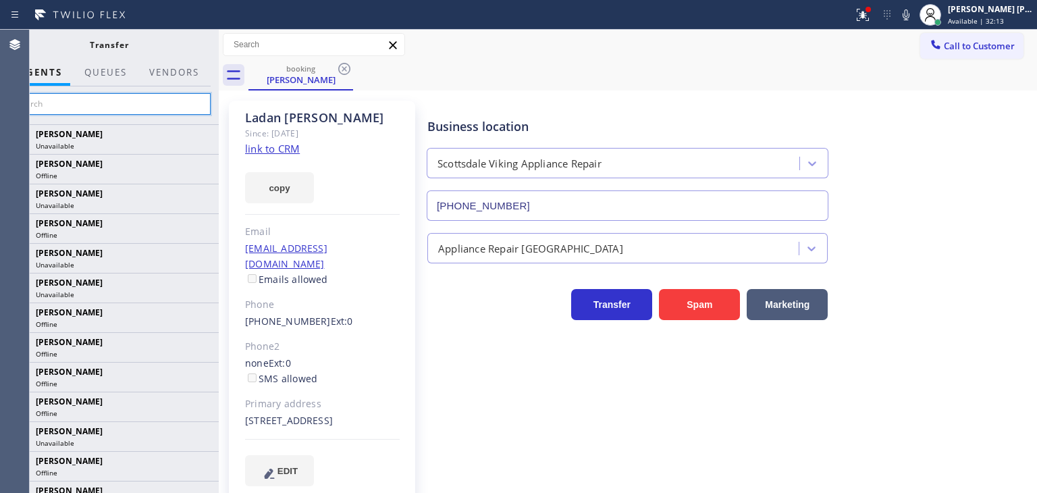
click at [151, 103] on input "text" at bounding box center [108, 104] width 203 height 22
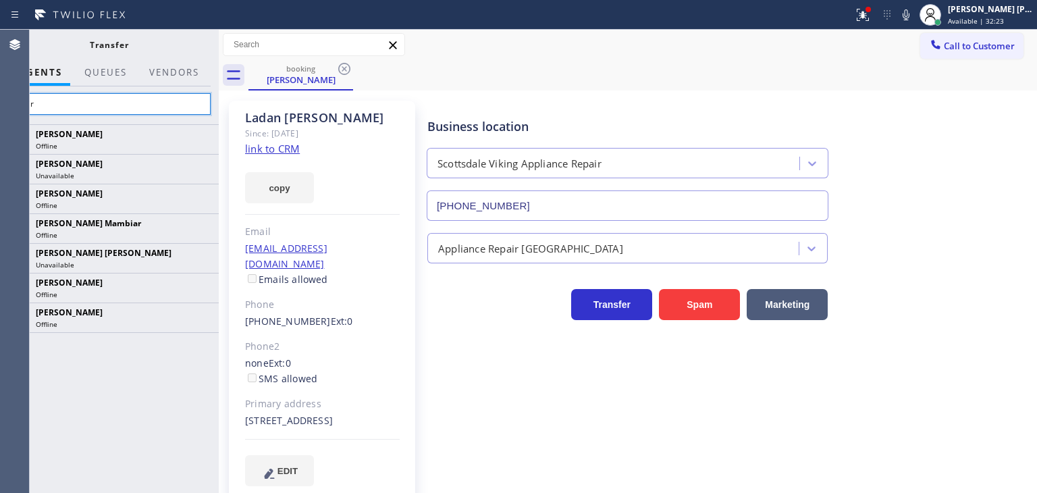
type input "amir"
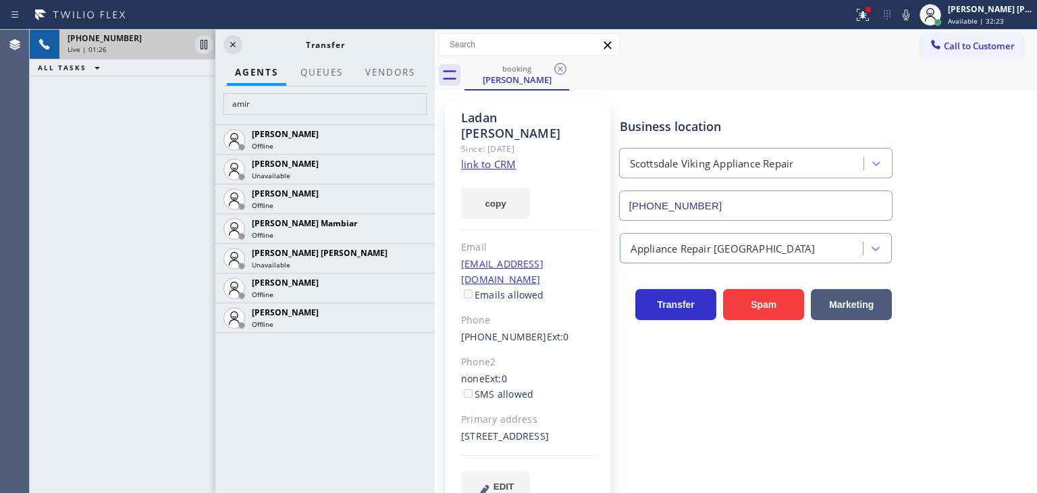
scroll to position [0, 0]
drag, startPoint x: 219, startPoint y: 43, endPoint x: 435, endPoint y: 43, distance: 216.1
click at [435, 43] on div at bounding box center [435, 261] width 0 height 463
click at [92, 49] on span "Live | 03:06" at bounding box center [87, 49] width 39 height 9
click at [140, 49] on div "Live | 03:17" at bounding box center [129, 49] width 122 height 9
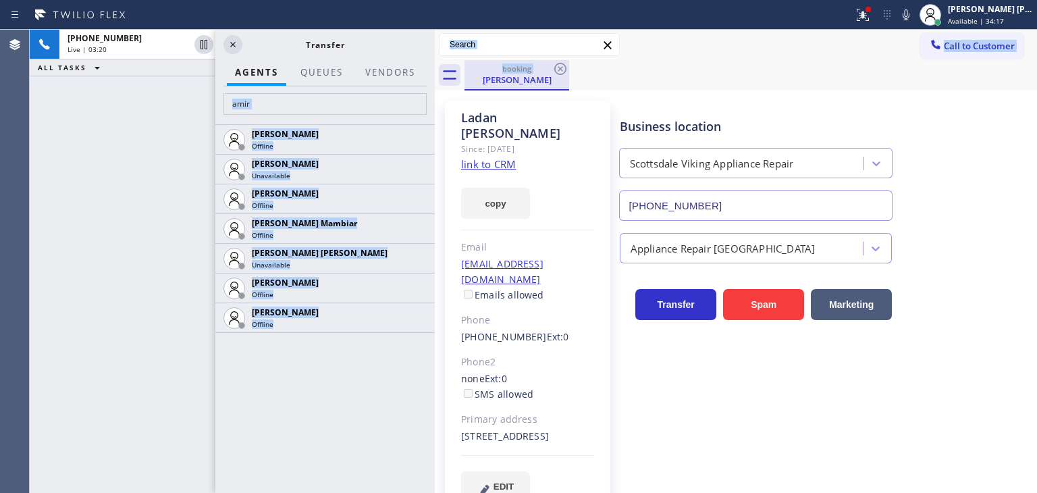
drag, startPoint x: 434, startPoint y: 85, endPoint x: 468, endPoint y: 86, distance: 33.8
click at [468, 86] on div "[PHONE_NUMBER] Live | 03:20 ALL TASKS ALL TASKS ACTIVE TASKS TASKS IN WRAP UP […" at bounding box center [534, 261] width 1008 height 463
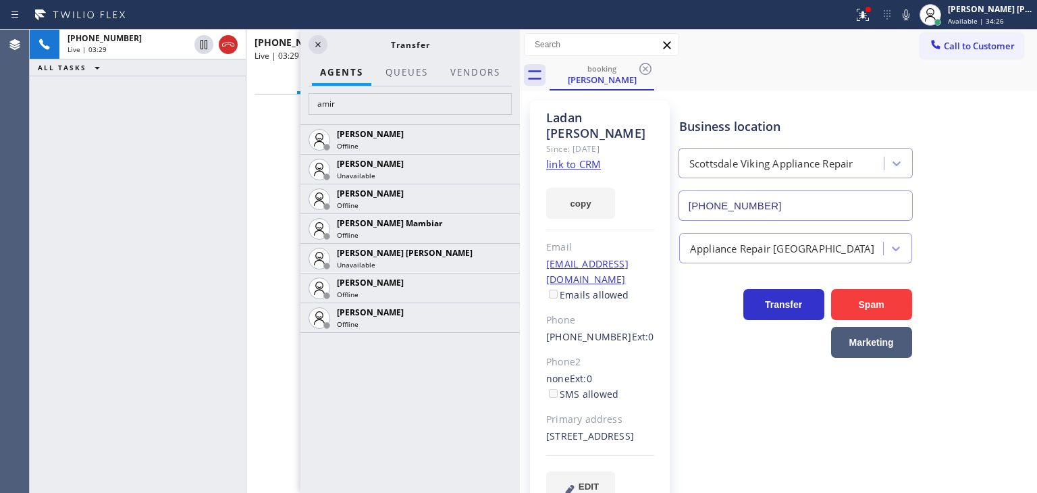
drag, startPoint x: 435, startPoint y: 90, endPoint x: 520, endPoint y: 87, distance: 85.1
click at [520, 87] on div at bounding box center [520, 261] width 0 height 463
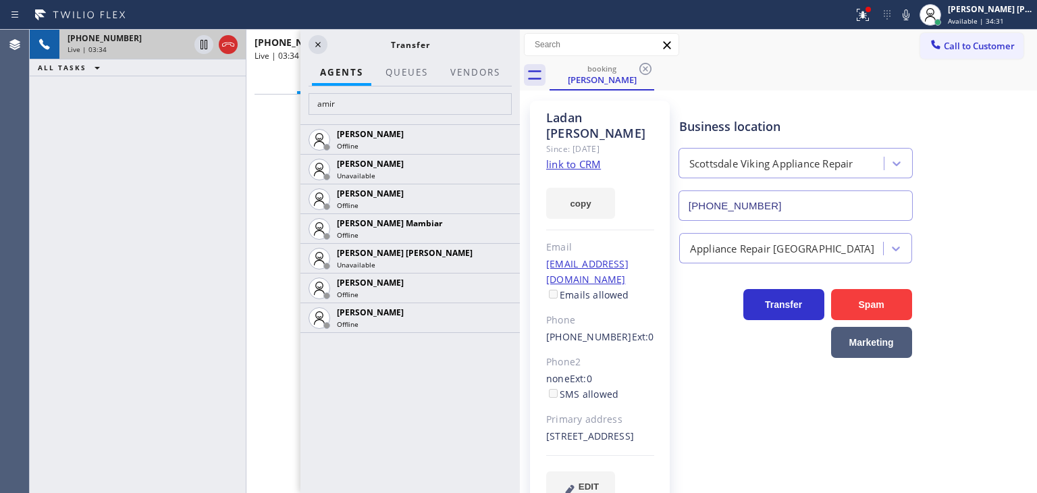
click at [157, 49] on div "Live | 03:34" at bounding box center [129, 49] width 122 height 9
click at [109, 41] on span "[PHONE_NUMBER]" at bounding box center [105, 37] width 74 height 11
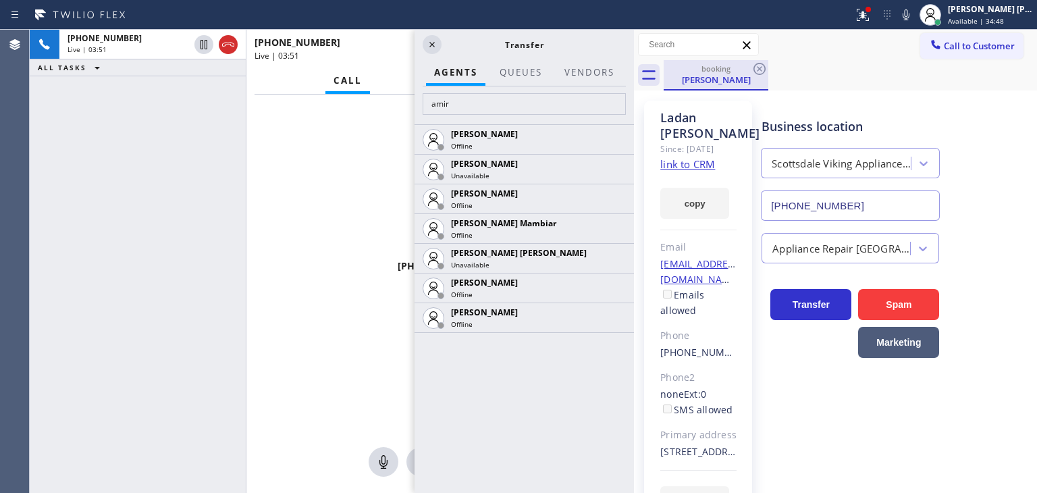
drag, startPoint x: 522, startPoint y: 53, endPoint x: 673, endPoint y: 60, distance: 150.7
click at [673, 60] on div "[PHONE_NUMBER] Live | 03:51 ALL TASKS ALL TASKS ACTIVE TASKS TASKS IN WRAP UP […" at bounding box center [534, 261] width 1008 height 463
click at [427, 51] on icon at bounding box center [432, 44] width 16 height 16
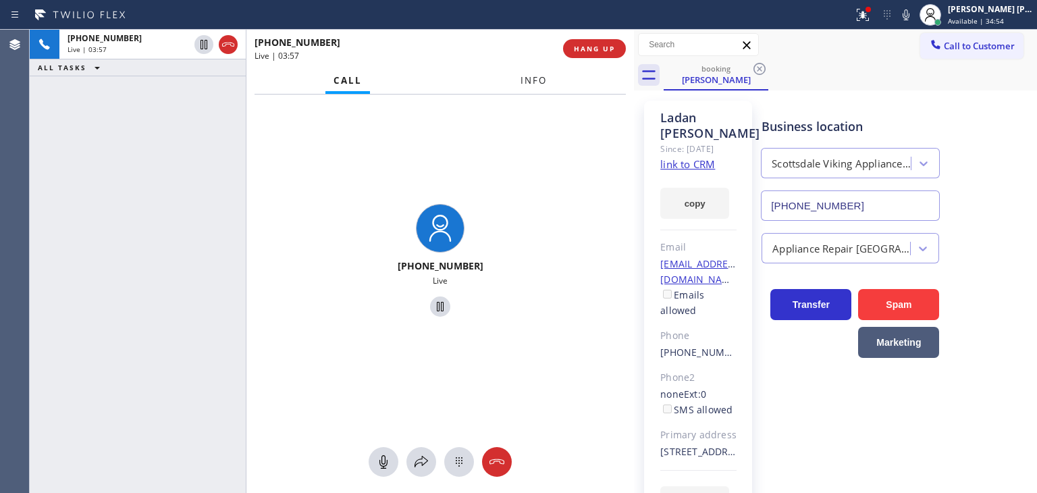
click at [532, 76] on span "Info" at bounding box center [534, 80] width 26 height 12
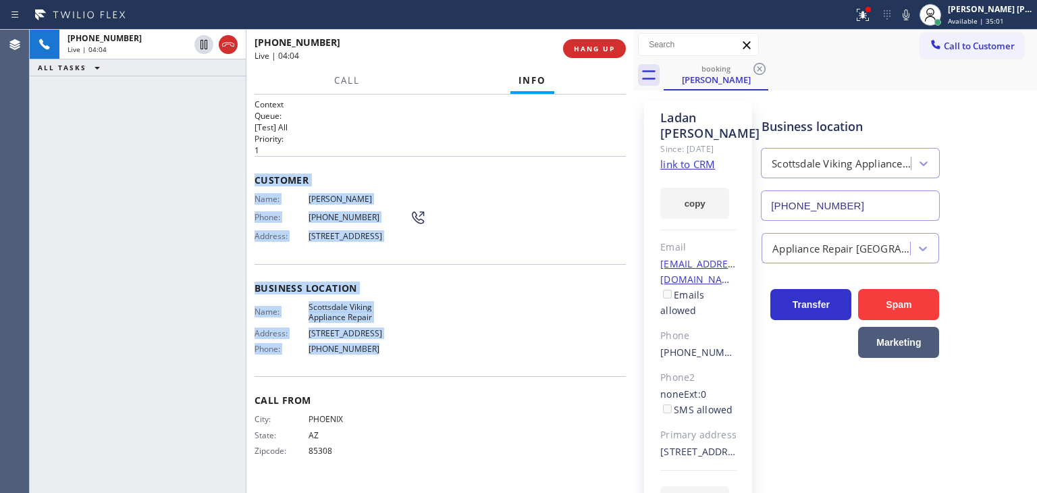
drag, startPoint x: 384, startPoint y: 356, endPoint x: 257, endPoint y: 176, distance: 219.6
click at [257, 176] on div "Context Queue: [Test] All Priority: 1 Customer Name: [PERSON_NAME] Phone: [PHON…" at bounding box center [440, 289] width 371 height 380
copy div "Customer Name: [PERSON_NAME] Phone: [PHONE_NUMBER] Address: [STREET_ADDRESS] Bu…"
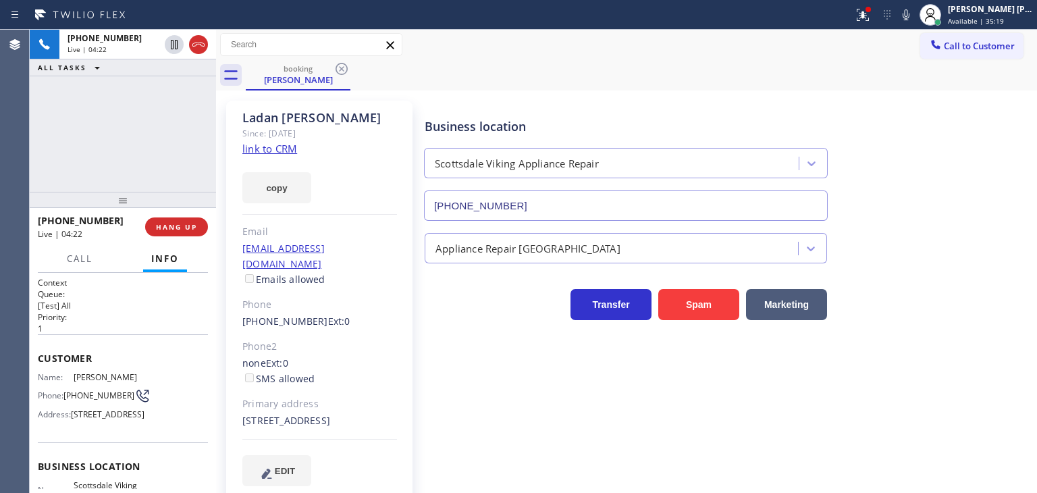
drag, startPoint x: 637, startPoint y: 95, endPoint x: 74, endPoint y: 160, distance: 566.9
click at [75, 160] on div "[PHONE_NUMBER] Live | 04:22 ALL TASKS ALL TASKS ACTIVE TASKS TASKS IN WRAP UP […" at bounding box center [534, 261] width 1008 height 463
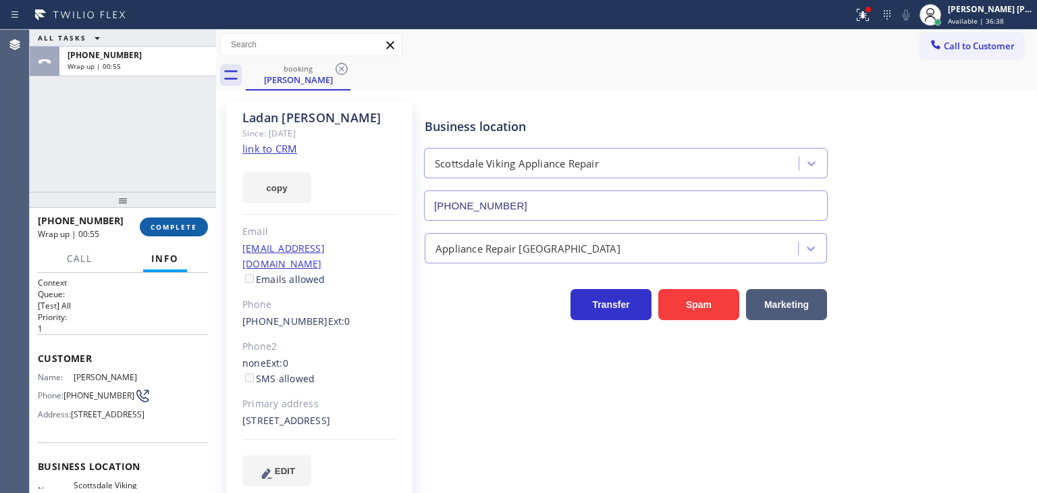
click at [178, 228] on span "COMPLETE" at bounding box center [174, 226] width 47 height 9
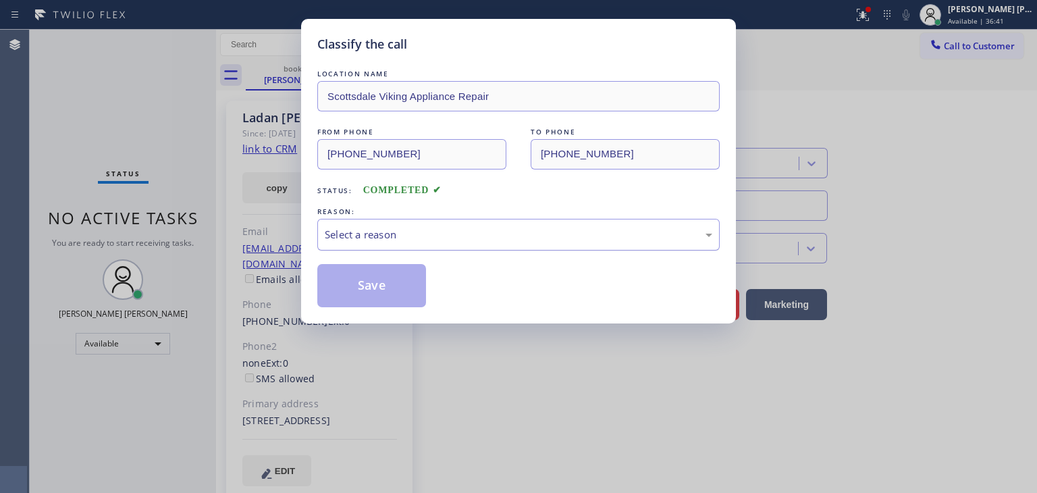
click at [357, 240] on div "Select a reason" at bounding box center [519, 235] width 388 height 16
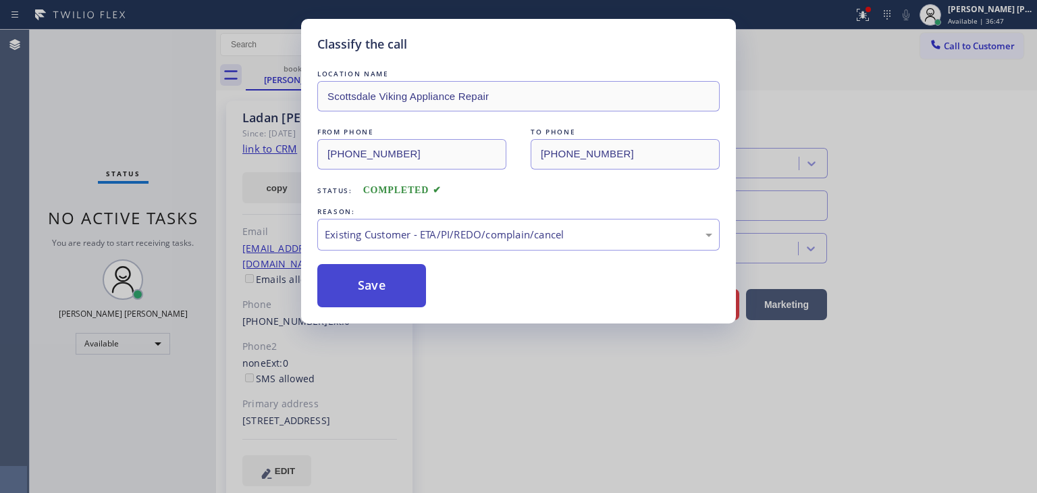
click at [383, 279] on button "Save" at bounding box center [371, 285] width 109 height 43
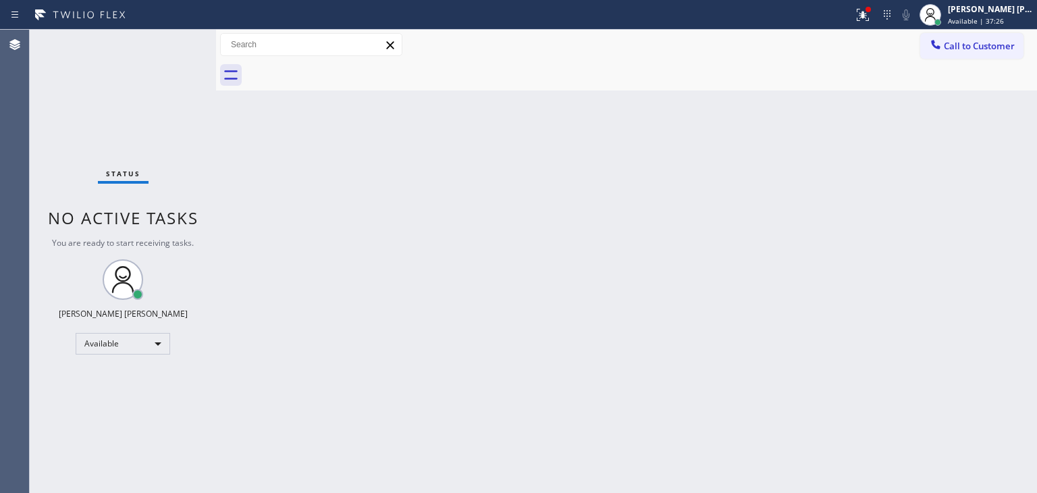
click at [167, 39] on div "Status No active tasks You are ready to start receiving tasks. [PERSON_NAME] [P…" at bounding box center [123, 261] width 186 height 463
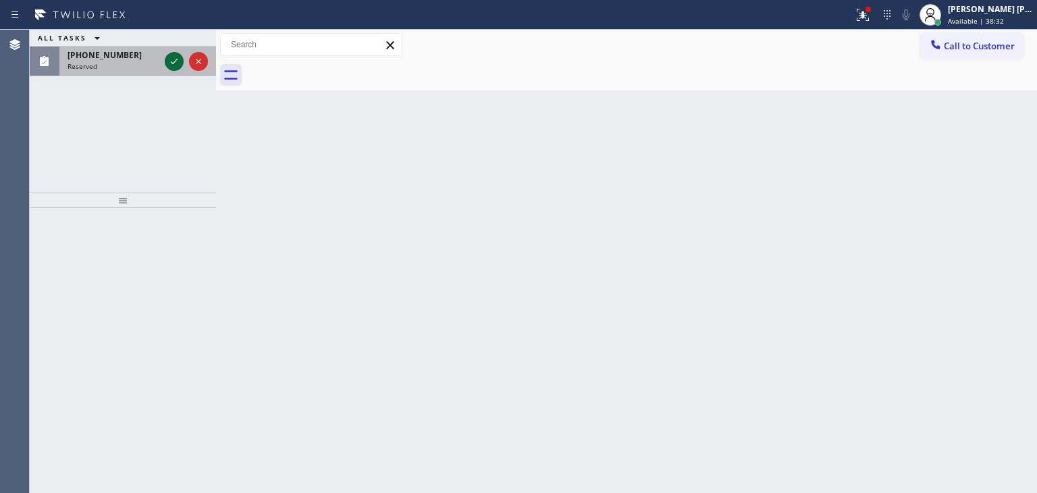
click at [171, 59] on icon at bounding box center [174, 61] width 16 height 16
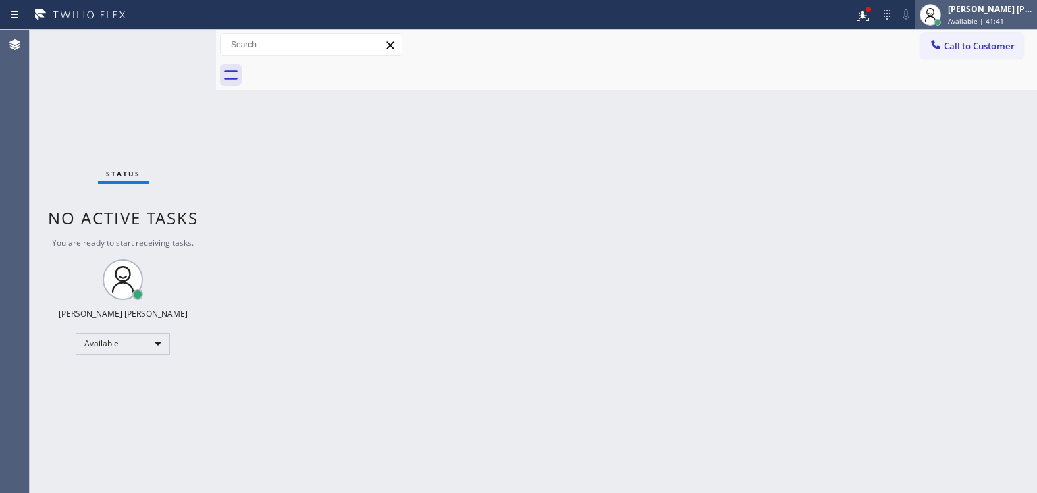
click at [997, 9] on div "[PERSON_NAME] [PERSON_NAME]" at bounding box center [990, 8] width 85 height 11
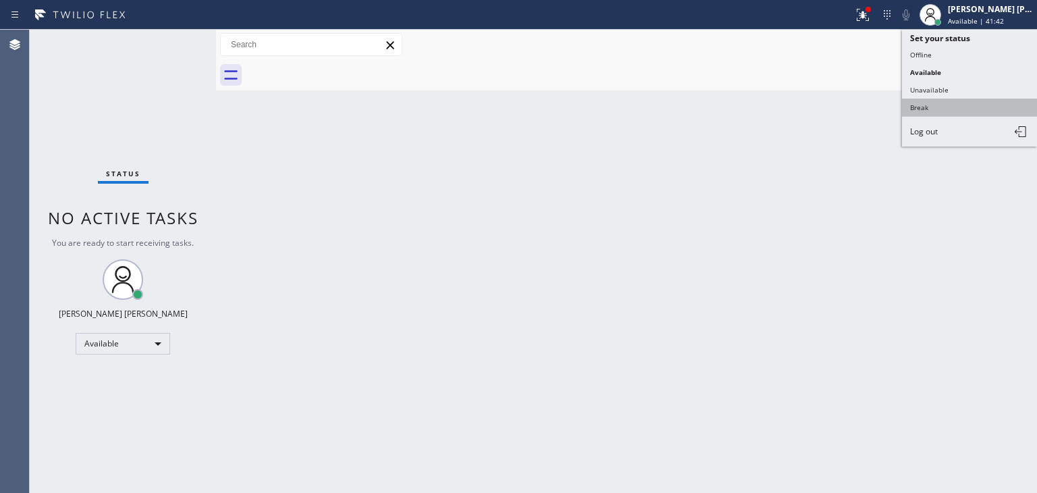
click at [956, 101] on button "Break" at bounding box center [969, 108] width 135 height 18
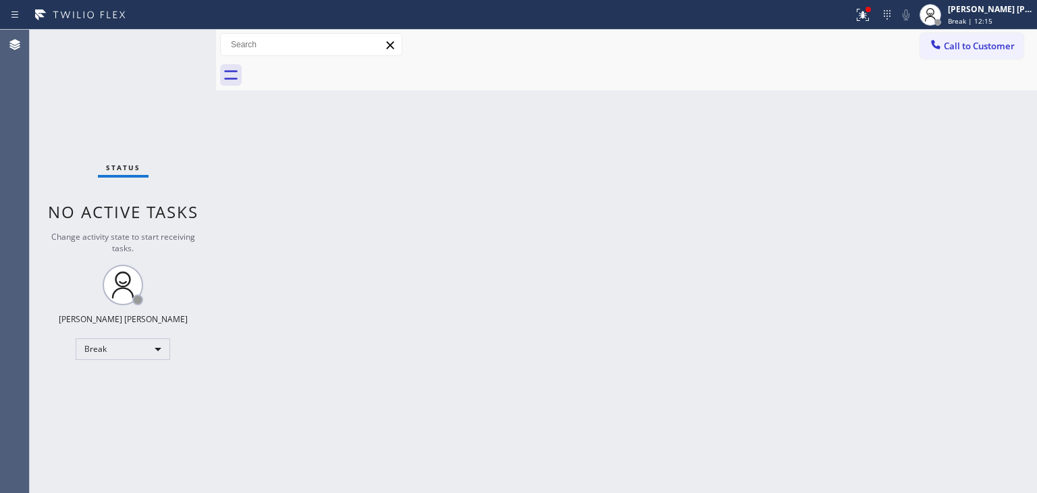
click at [164, 41] on div "Status No active tasks Change activity state to start receiving tasks. [PERSON_…" at bounding box center [123, 261] width 186 height 463
click at [993, 20] on span "Break | 14:41" at bounding box center [970, 20] width 45 height 9
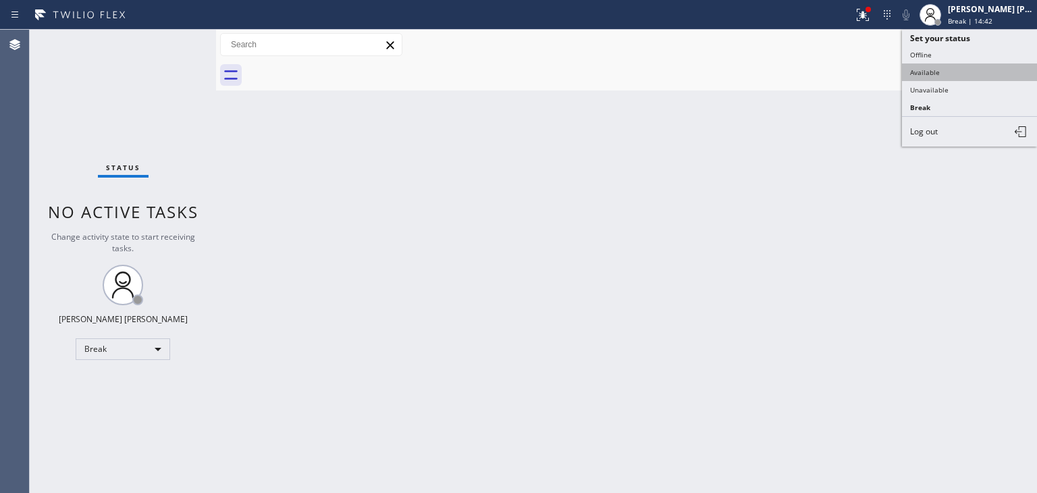
click at [961, 66] on button "Available" at bounding box center [969, 72] width 135 height 18
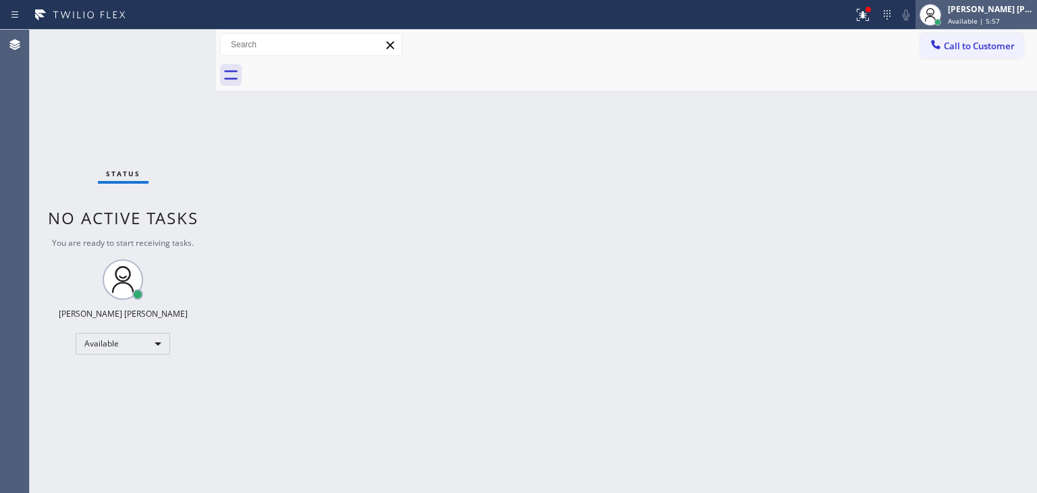
click at [1014, 12] on div "[PERSON_NAME] [PERSON_NAME]" at bounding box center [990, 8] width 85 height 11
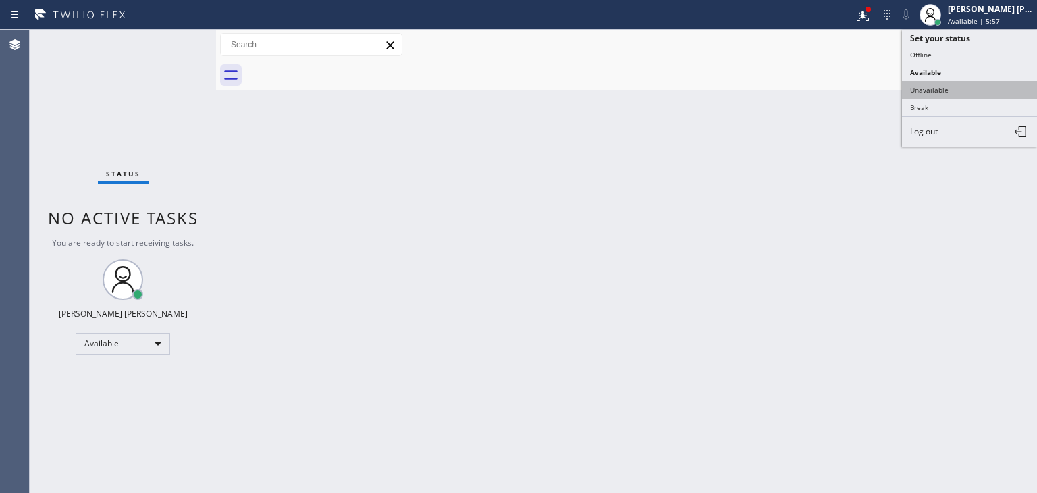
click at [974, 86] on button "Unavailable" at bounding box center [969, 90] width 135 height 18
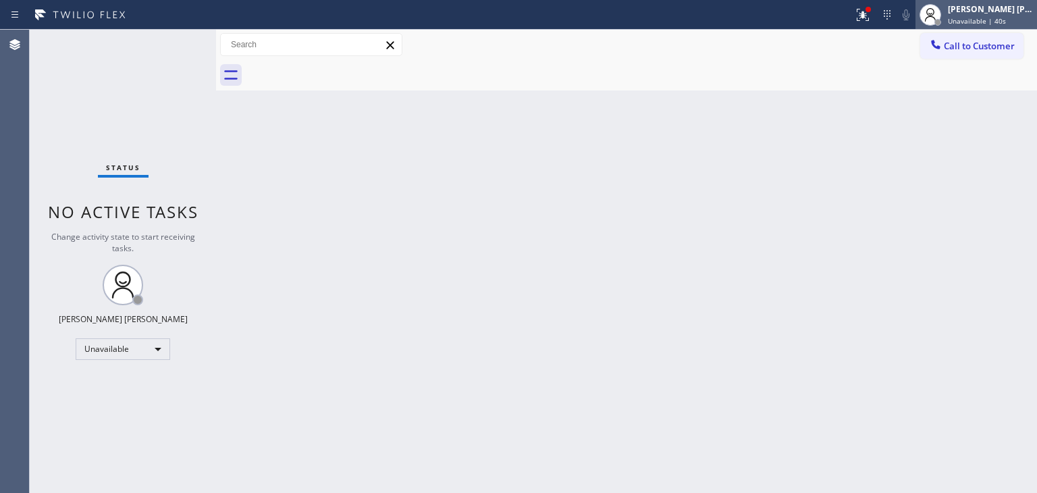
click at [983, 20] on span "Unavailable | 40s" at bounding box center [977, 20] width 58 height 9
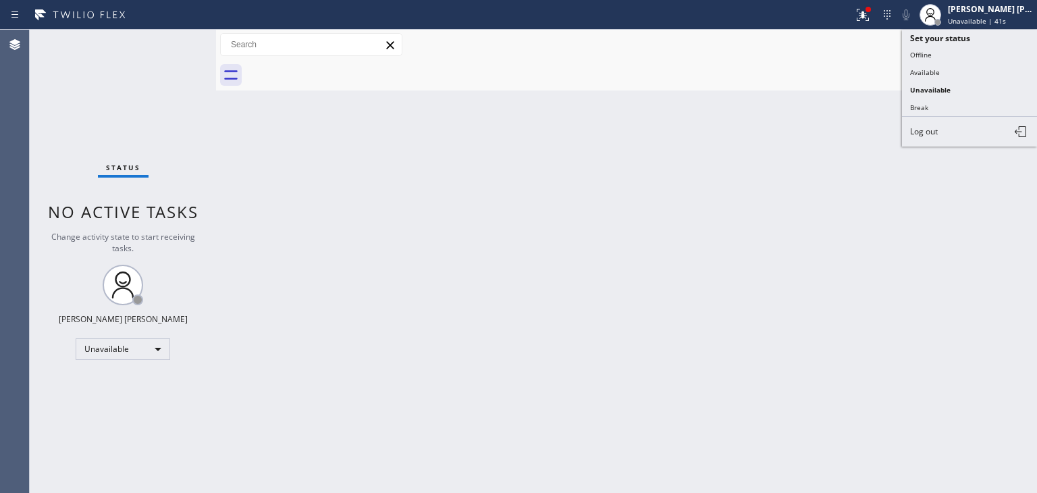
click at [966, 63] on button "Available" at bounding box center [969, 72] width 135 height 18
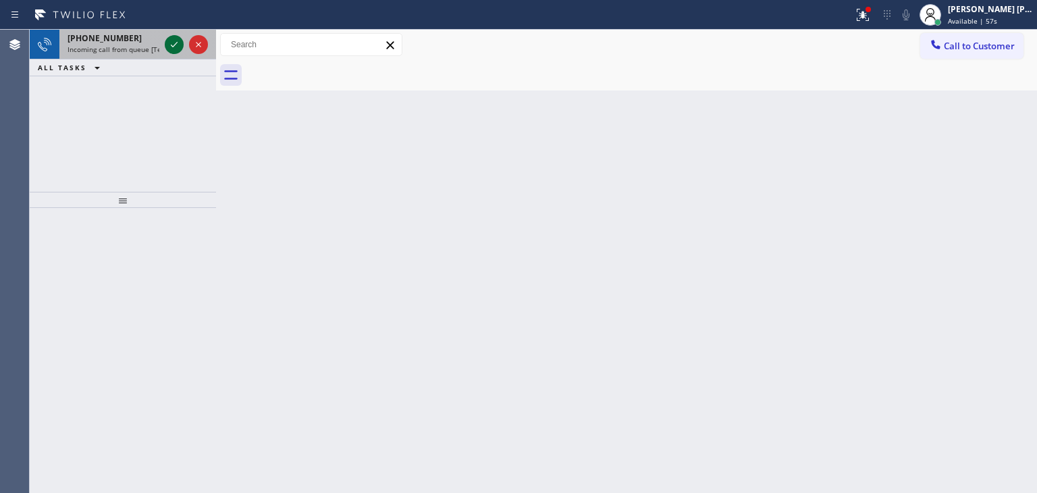
click at [175, 41] on icon at bounding box center [174, 44] width 16 height 16
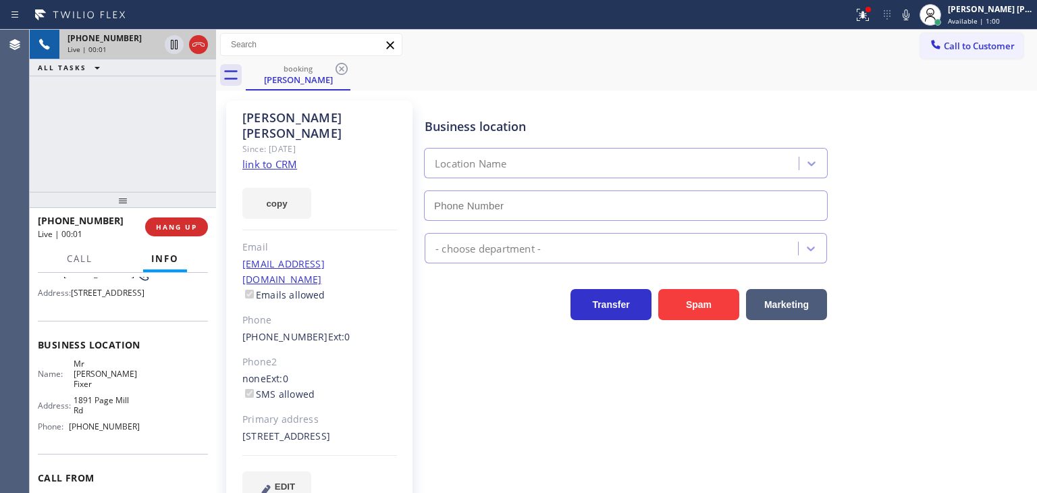
type input "[PHONE_NUMBER]"
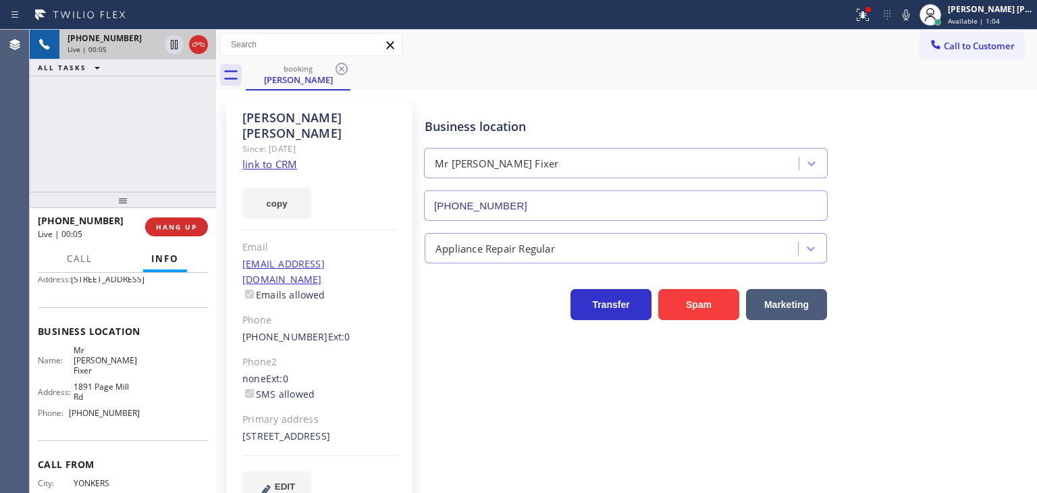
click at [265, 157] on link "link to CRM" at bounding box center [269, 164] width 55 height 14
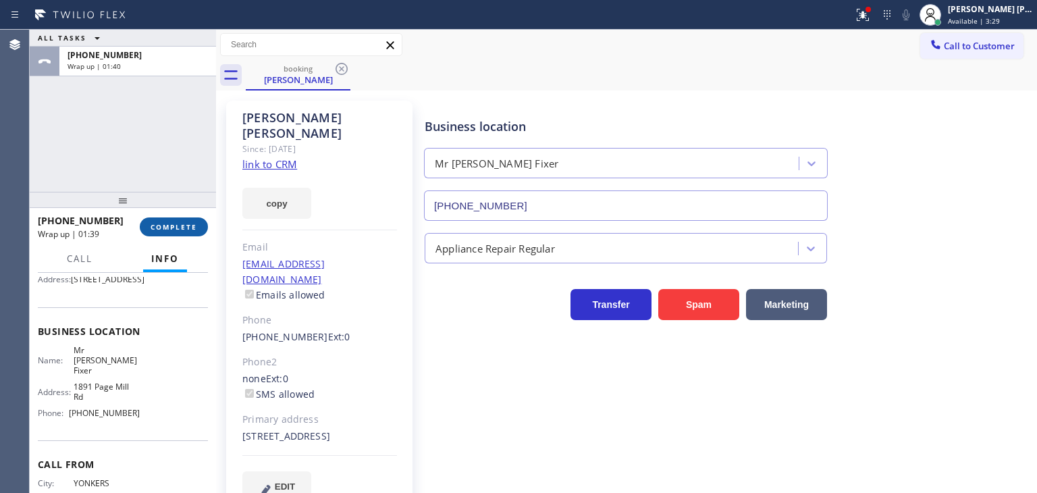
click at [167, 232] on button "COMPLETE" at bounding box center [174, 226] width 68 height 19
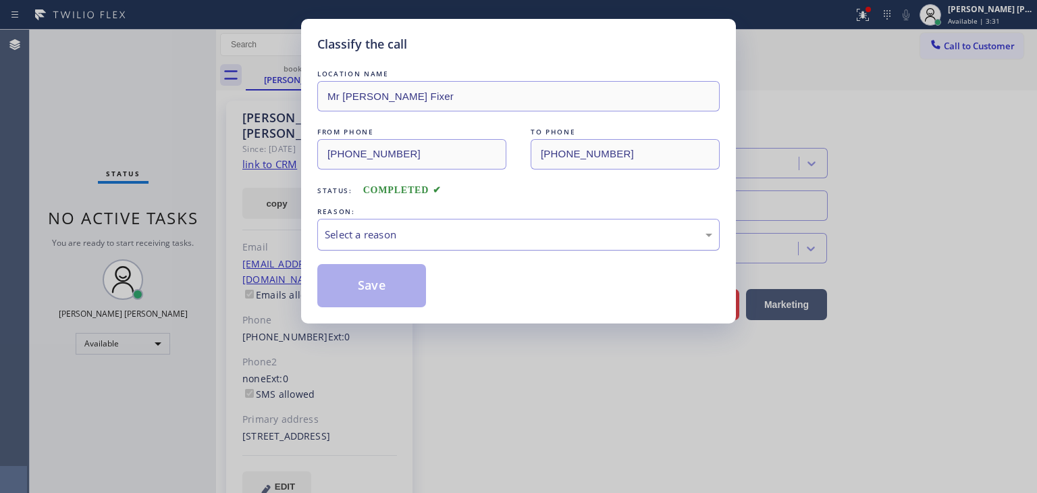
click at [371, 237] on div "Select a reason" at bounding box center [519, 235] width 388 height 16
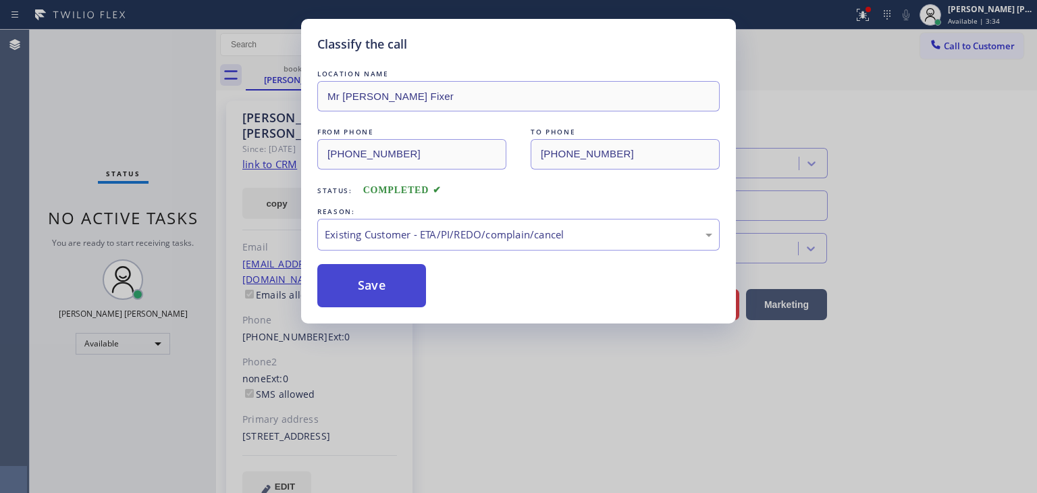
click at [380, 292] on button "Save" at bounding box center [371, 285] width 109 height 43
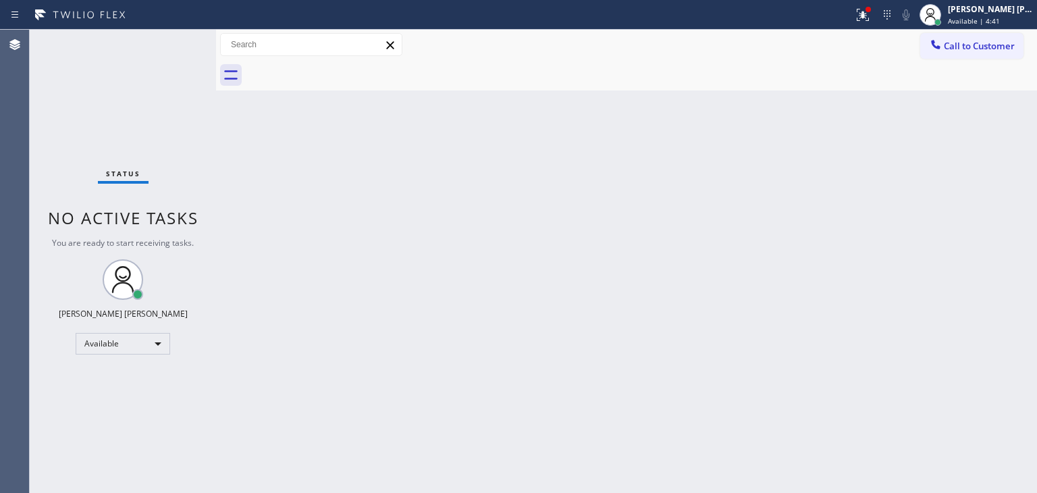
click at [172, 39] on div "Status No active tasks You are ready to start receiving tasks. [PERSON_NAME] [P…" at bounding box center [123, 261] width 186 height 463
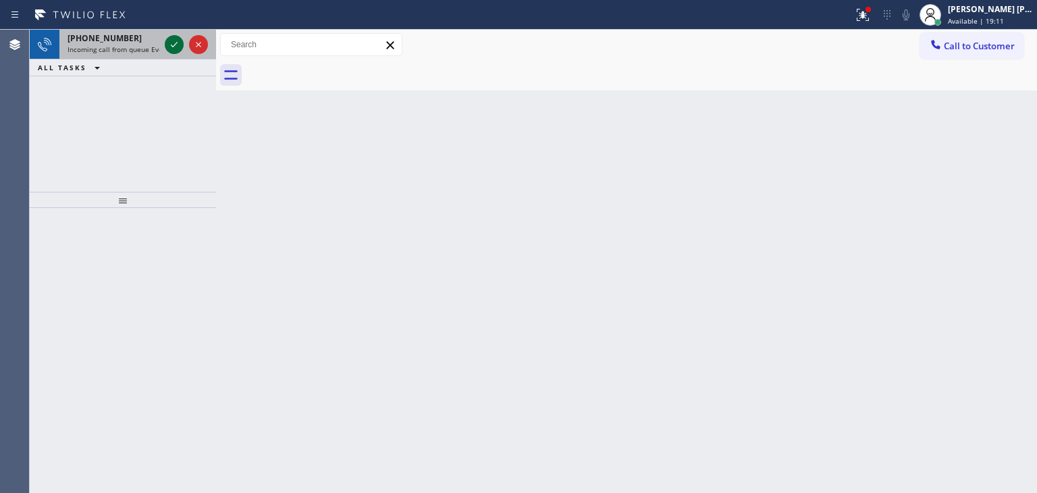
click at [178, 43] on icon at bounding box center [174, 44] width 16 height 16
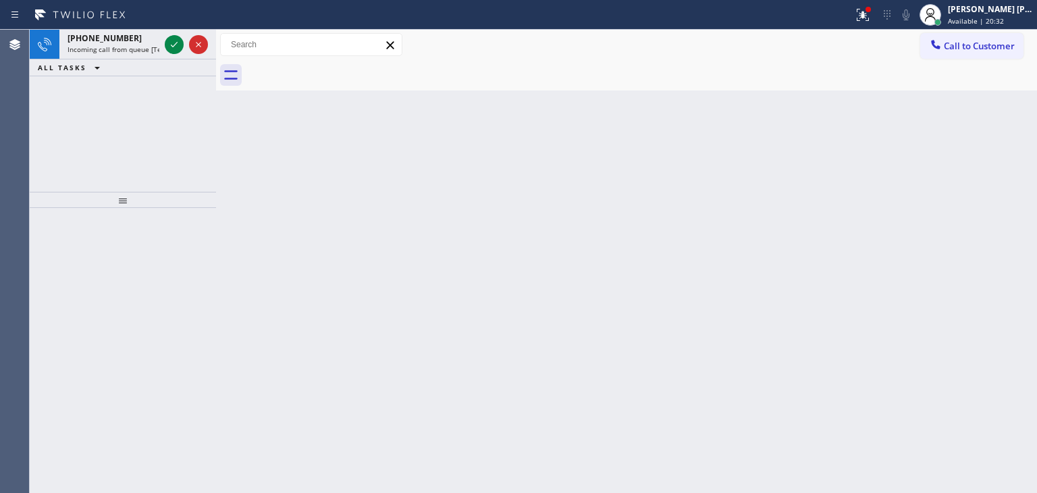
click at [178, 43] on icon at bounding box center [174, 44] width 16 height 16
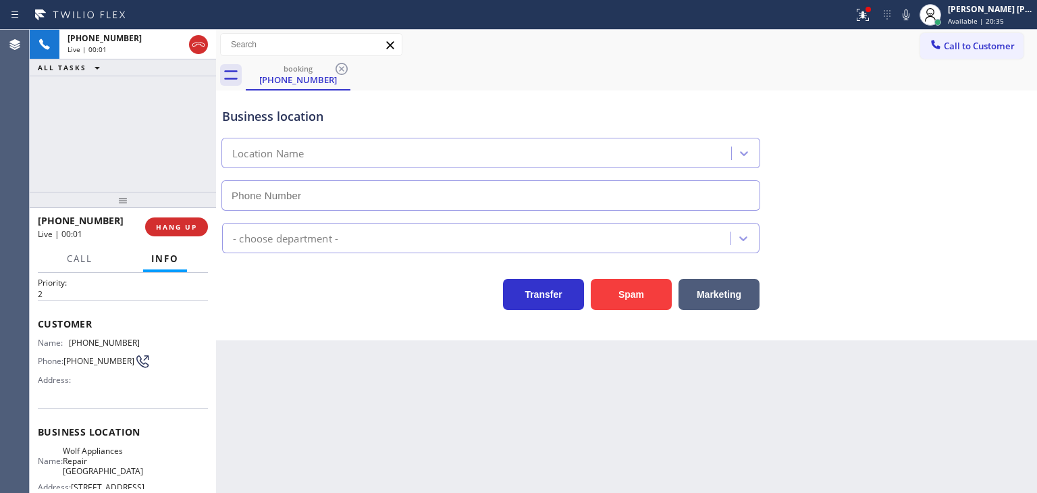
scroll to position [68, 0]
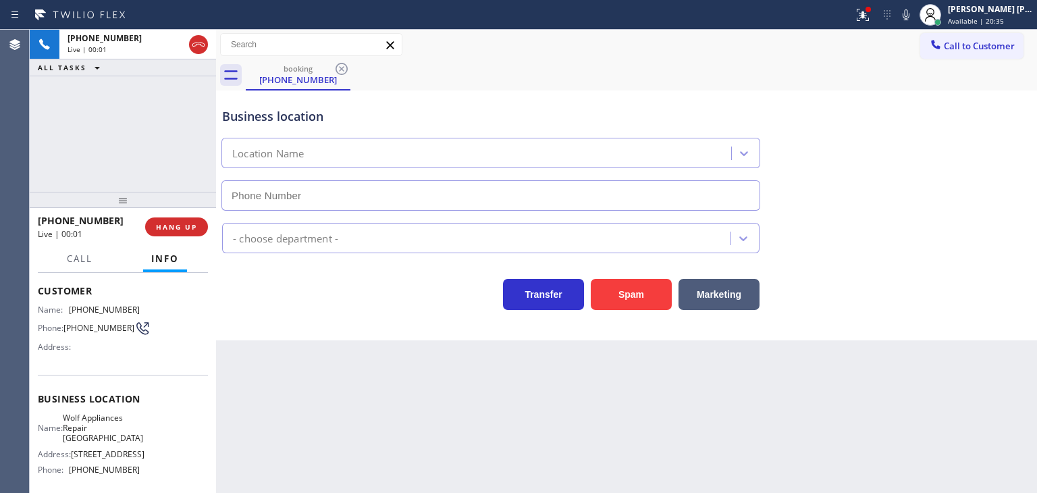
type input "[PHONE_NUMBER]"
click at [998, 126] on div "Business location Wolf Appliances Repair [GEOGRAPHIC_DATA] [PHONE_NUMBER]" at bounding box center [626, 149] width 814 height 122
click at [914, 17] on icon at bounding box center [906, 15] width 16 height 16
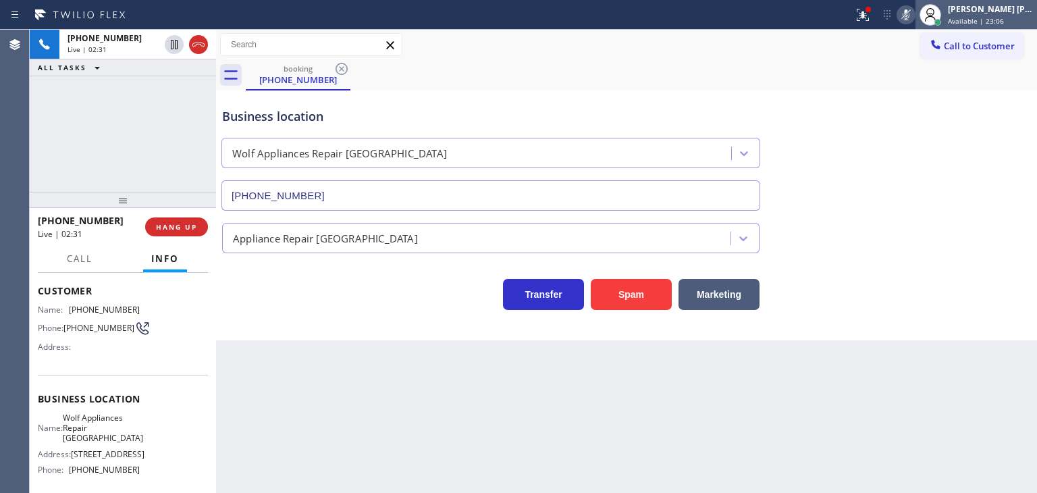
click at [1004, 16] on span "Available | 23:06" at bounding box center [976, 20] width 56 height 9
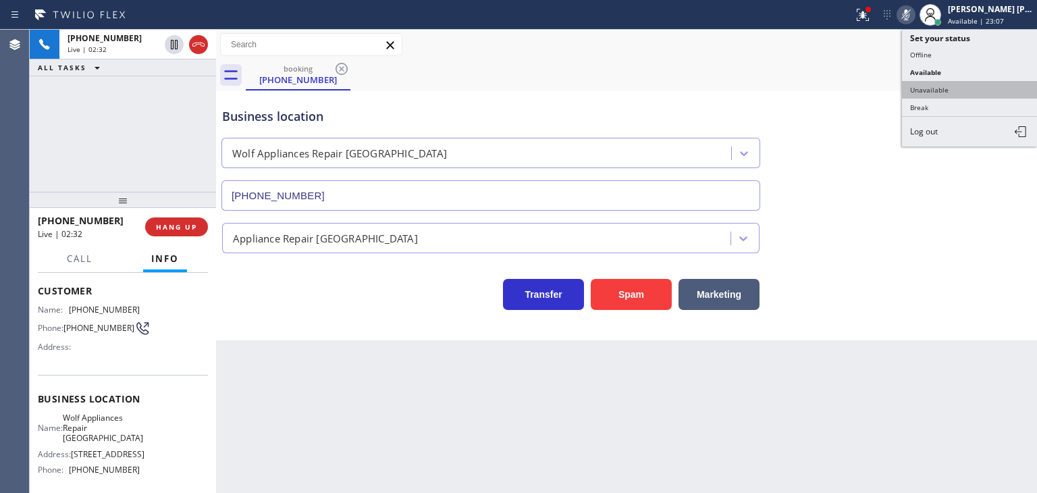
click at [956, 84] on button "Unavailable" at bounding box center [969, 90] width 135 height 18
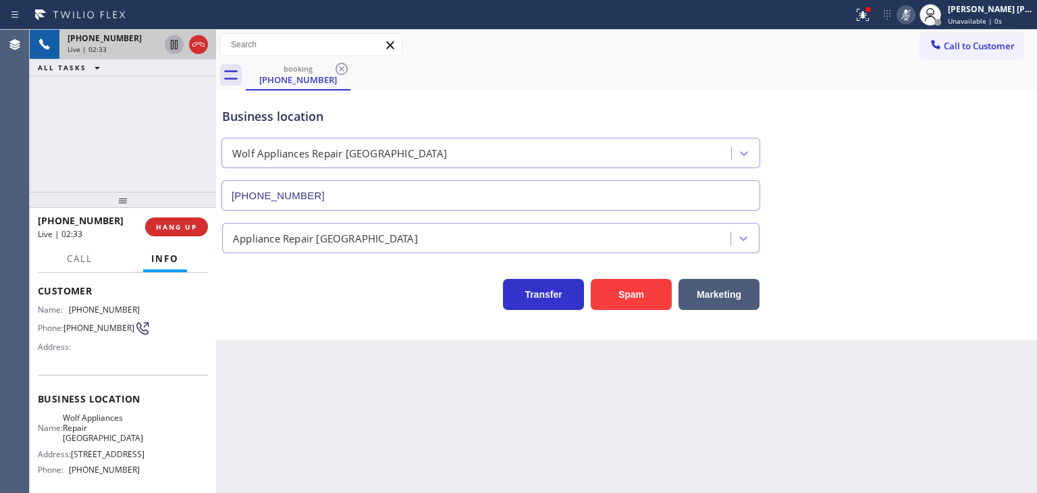
click at [175, 41] on icon at bounding box center [174, 44] width 7 height 9
click at [914, 17] on icon at bounding box center [906, 15] width 16 height 16
click at [174, 43] on icon at bounding box center [174, 44] width 16 height 16
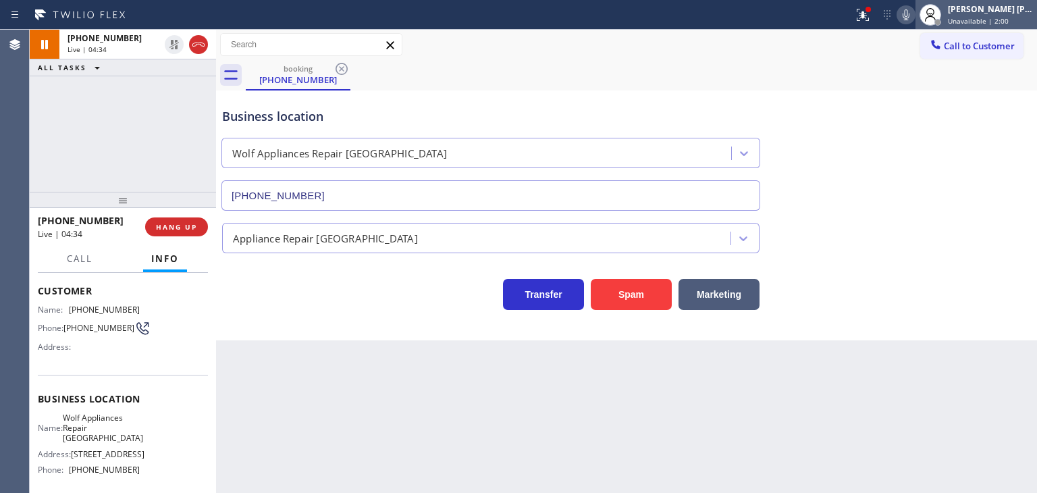
click at [1006, 12] on div "[PERSON_NAME] [PERSON_NAME]" at bounding box center [990, 8] width 85 height 11
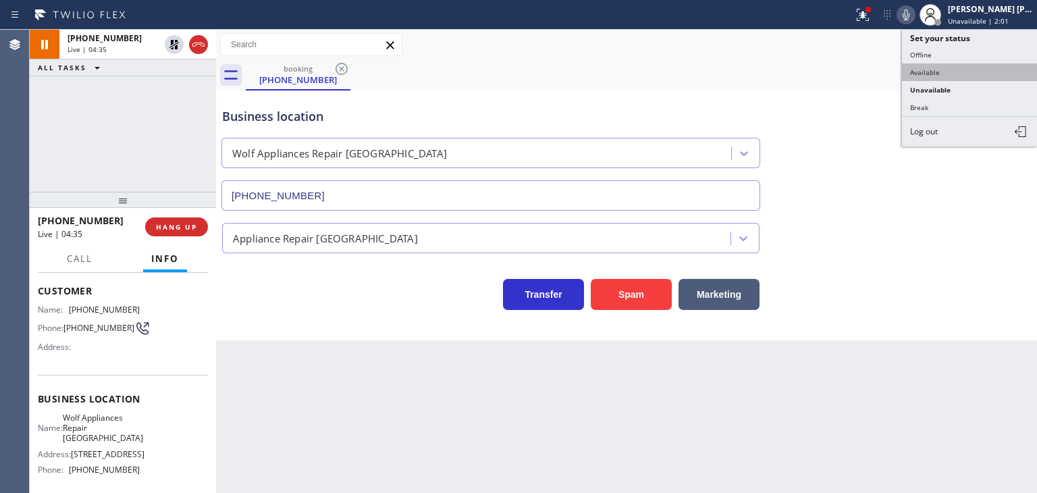
click at [968, 77] on button "Available" at bounding box center [969, 72] width 135 height 18
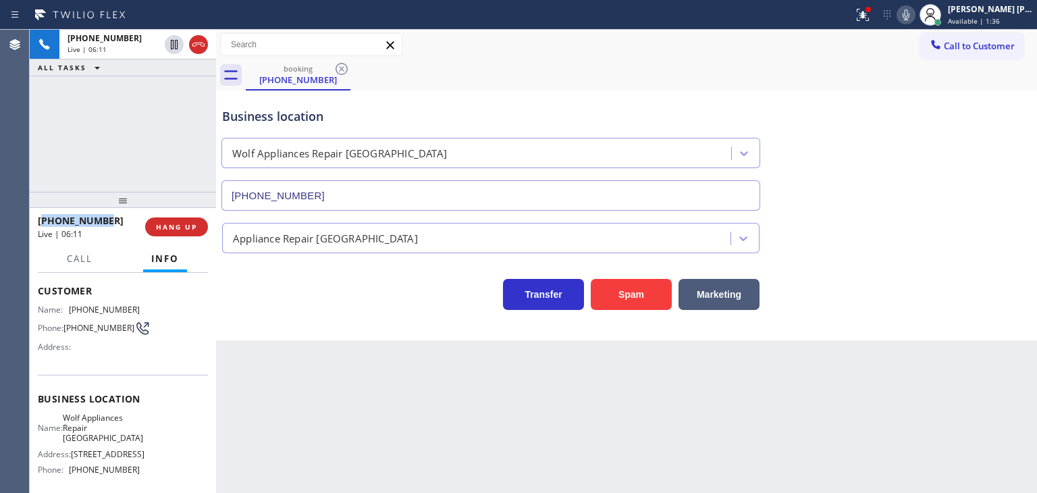
drag, startPoint x: 111, startPoint y: 219, endPoint x: 45, endPoint y: 219, distance: 65.5
click at [45, 219] on div "[PHONE_NUMBER]" at bounding box center [87, 220] width 98 height 13
click at [117, 228] on div "Live | 06:13" at bounding box center [87, 233] width 98 height 11
drag, startPoint x: 117, startPoint y: 226, endPoint x: 0, endPoint y: 134, distance: 149.1
click at [50, 211] on div "[PHONE_NUMBER] Live | 06:14" at bounding box center [91, 226] width 107 height 35
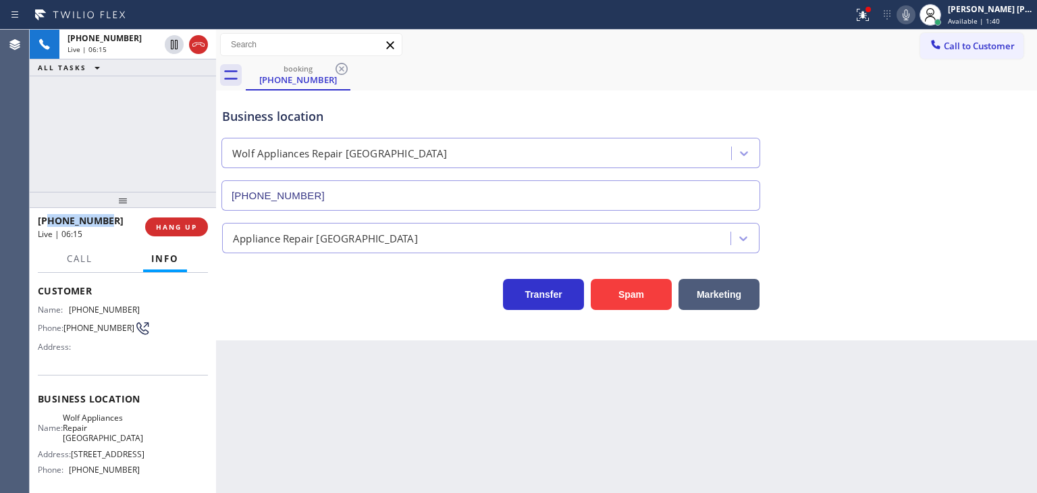
copy span "8054282220"
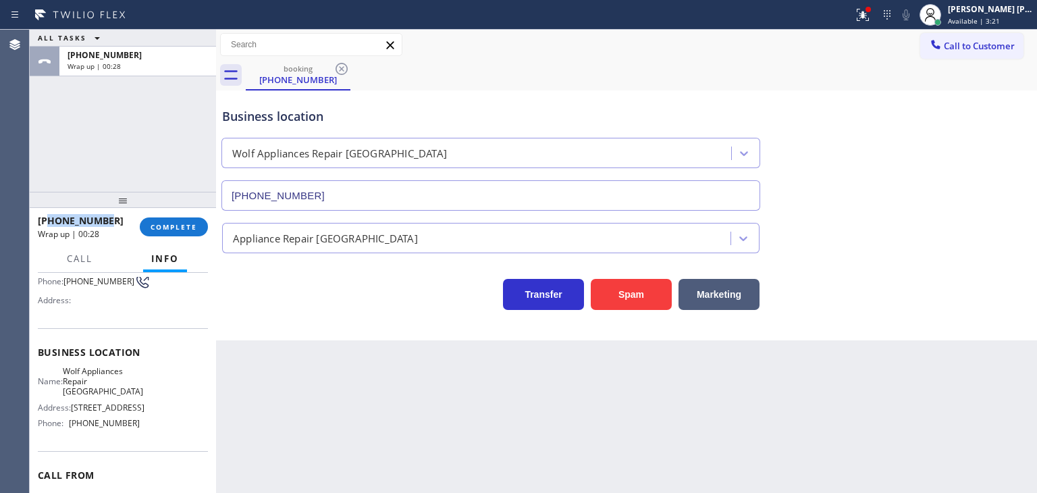
scroll to position [135, 0]
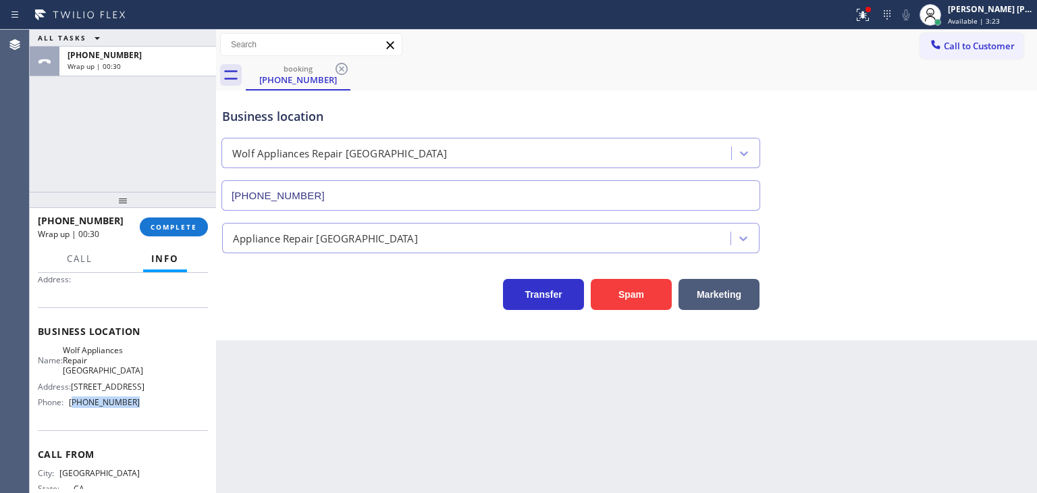
drag, startPoint x: 131, startPoint y: 413, endPoint x: 65, endPoint y: 414, distance: 66.2
click at [65, 407] on div "Phone: [PHONE_NUMBER]" at bounding box center [89, 402] width 102 height 10
copy div "[PHONE_NUMBER]"
click at [1000, 19] on span "Available | 4:14" at bounding box center [974, 20] width 52 height 9
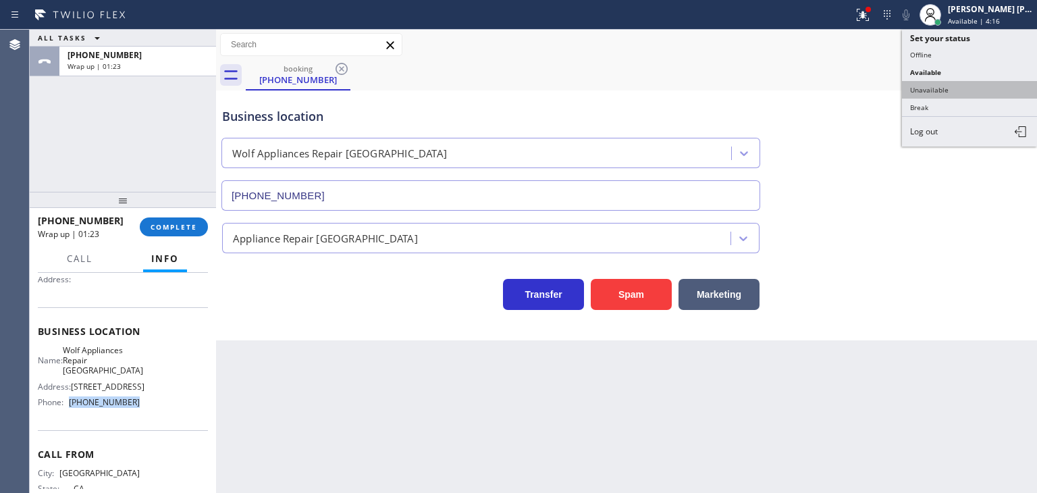
click at [966, 96] on button "Unavailable" at bounding box center [969, 90] width 135 height 18
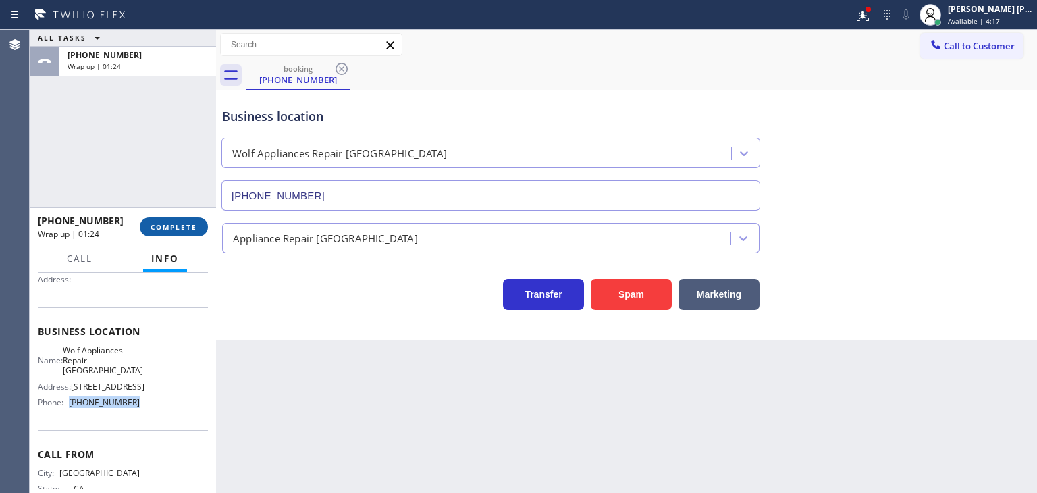
click at [169, 229] on span "COMPLETE" at bounding box center [174, 226] width 47 height 9
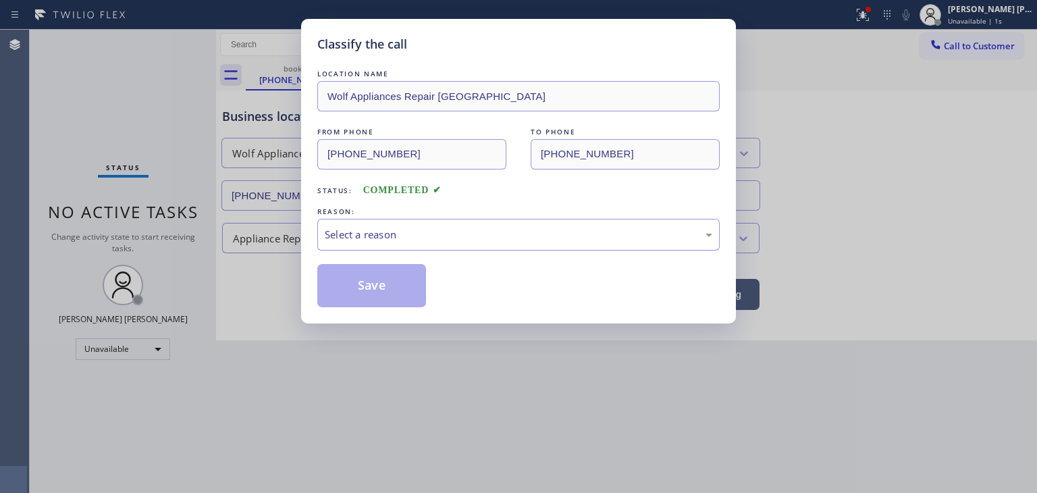
click at [431, 227] on div "Select a reason" at bounding box center [519, 235] width 388 height 16
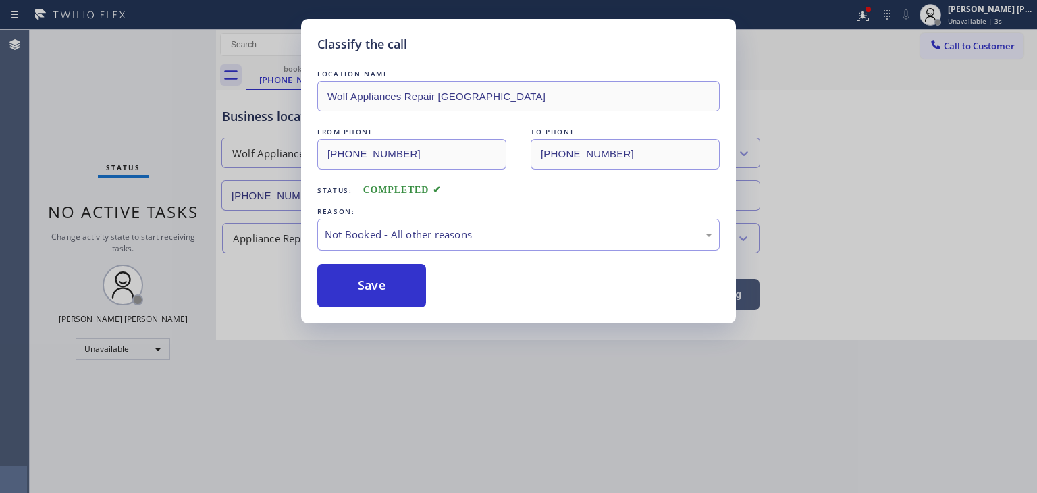
click at [385, 280] on button "Save" at bounding box center [371, 285] width 109 height 43
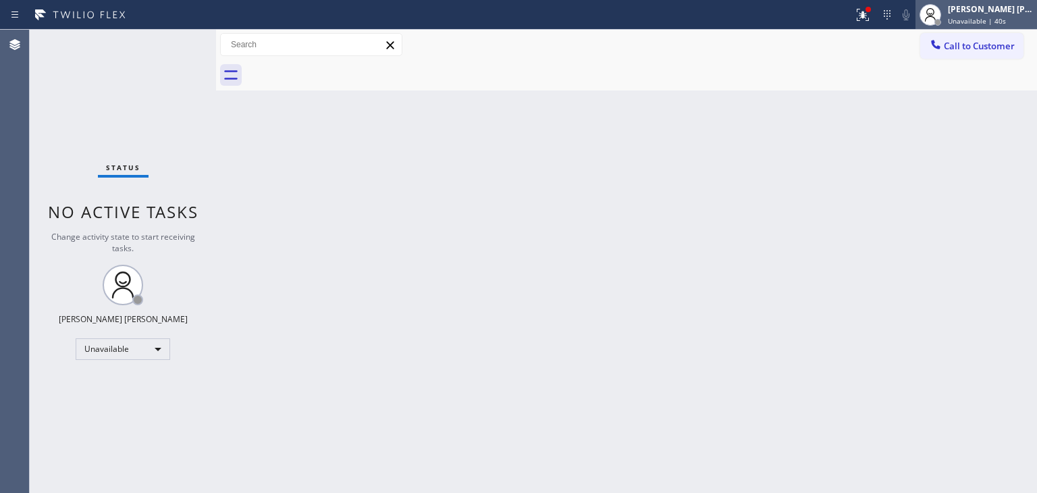
click at [1006, 16] on span "Unavailable | 40s" at bounding box center [977, 20] width 58 height 9
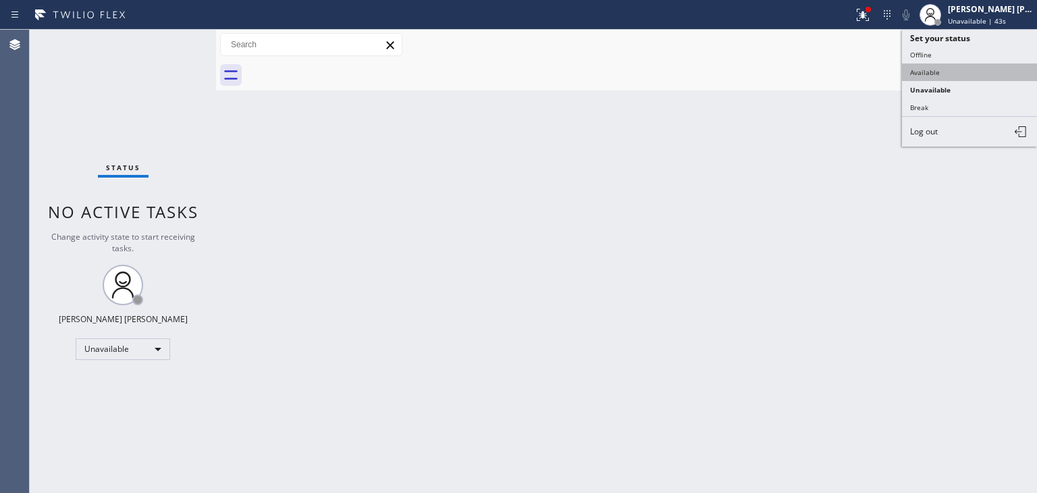
click at [931, 66] on button "Available" at bounding box center [969, 72] width 135 height 18
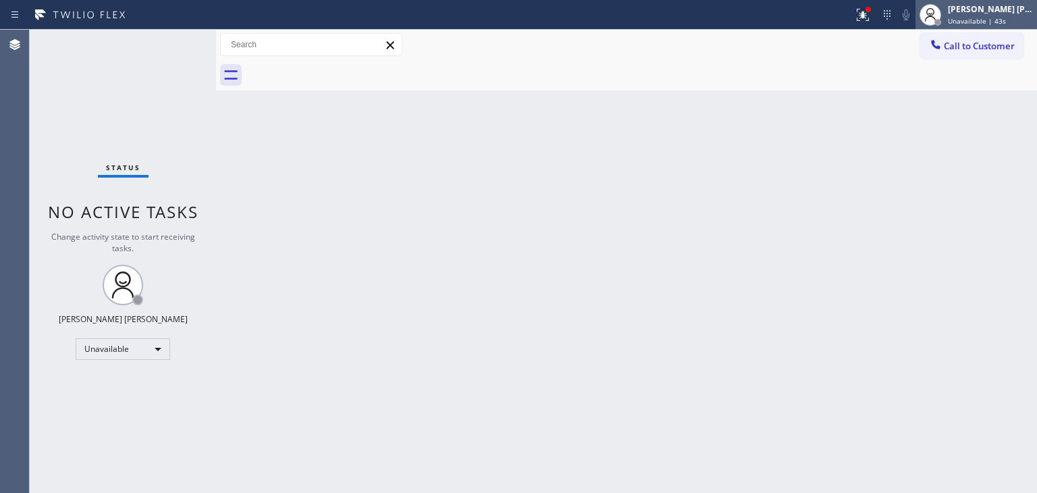
click at [967, 19] on div "[PERSON_NAME] [PERSON_NAME] Unavailable | 43s" at bounding box center [991, 15] width 92 height 24
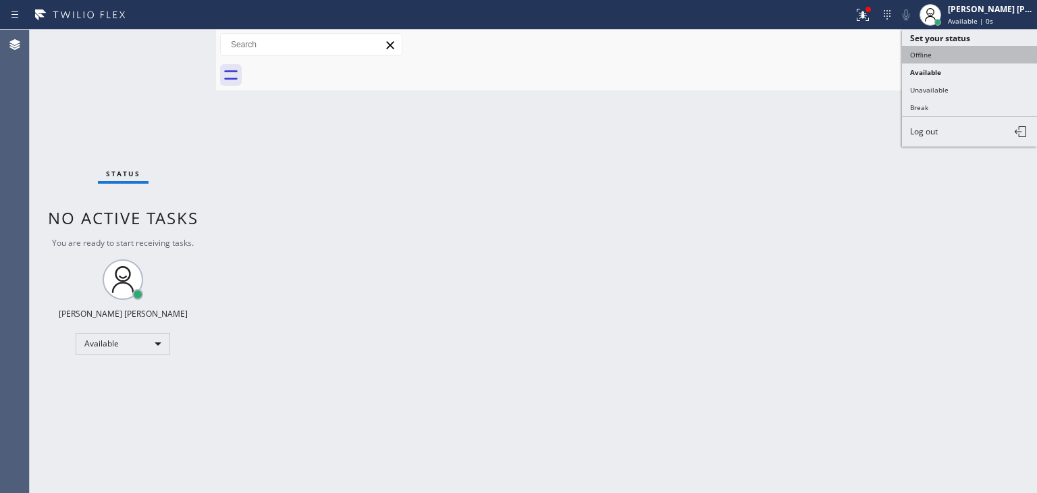
click at [945, 60] on button "Offline" at bounding box center [969, 55] width 135 height 18
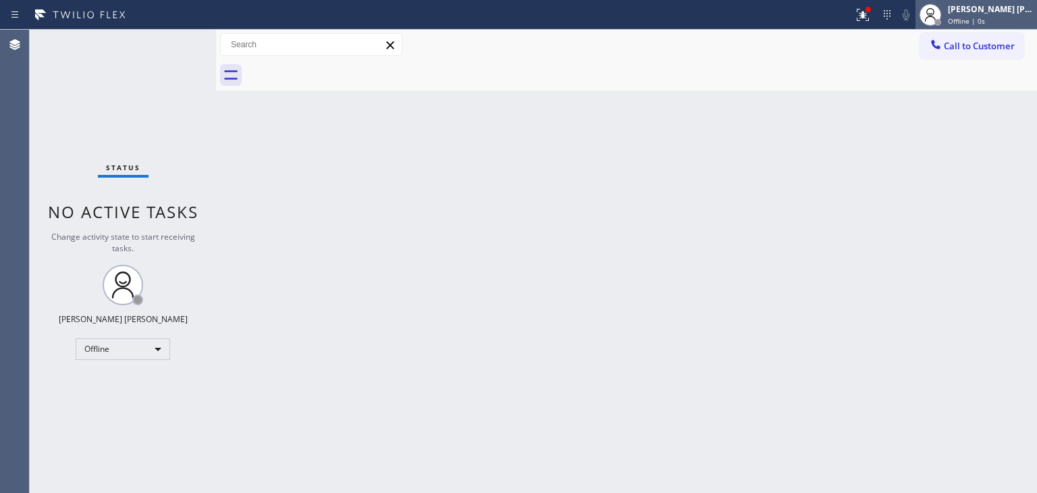
drag, startPoint x: 984, startPoint y: 21, endPoint x: 975, endPoint y: 50, distance: 30.3
click at [985, 21] on span "Offline | 0s" at bounding box center [966, 20] width 37 height 9
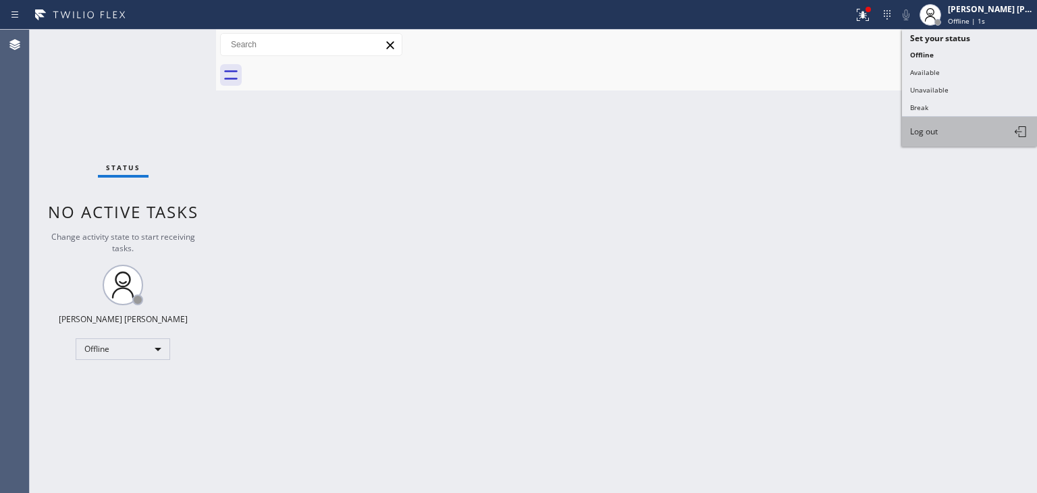
click at [945, 126] on button "Log out" at bounding box center [969, 132] width 135 height 30
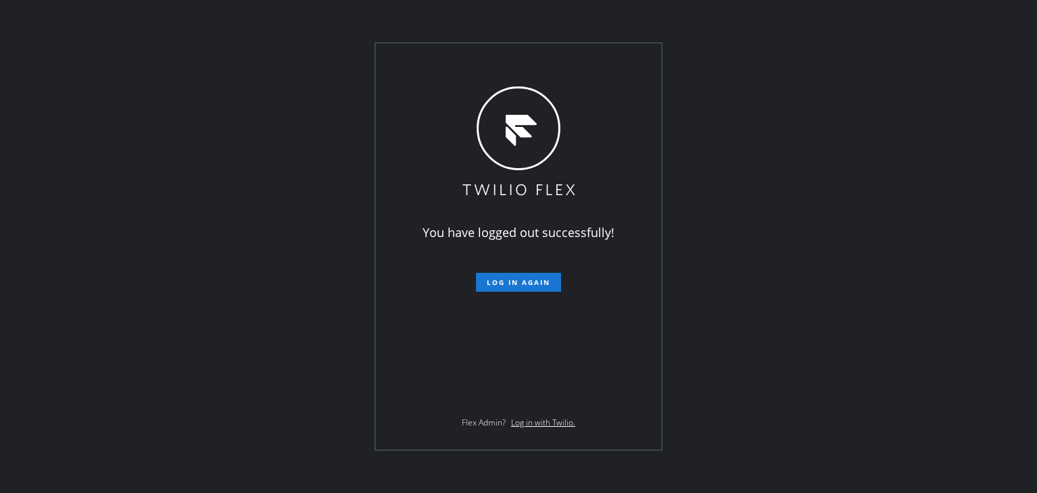
click at [932, 170] on div "You have logged out successfully! Log in again Flex Admin? Log in with Twilio." at bounding box center [518, 246] width 1037 height 493
click at [219, 403] on div "You have logged out successfully! Log in again Flex Admin? Log in with Twilio." at bounding box center [518, 246] width 1037 height 493
click at [883, 219] on div "You have logged out successfully! Log in again Flex Admin? Log in with Twilio." at bounding box center [518, 246] width 1037 height 493
click at [970, 211] on div "You have logged out successfully! Log in again Flex Admin? Log in with Twilio." at bounding box center [518, 246] width 1037 height 493
click at [808, 192] on div "You have logged out successfully! Log in again Flex Admin? Log in with Twilio." at bounding box center [518, 246] width 1037 height 493
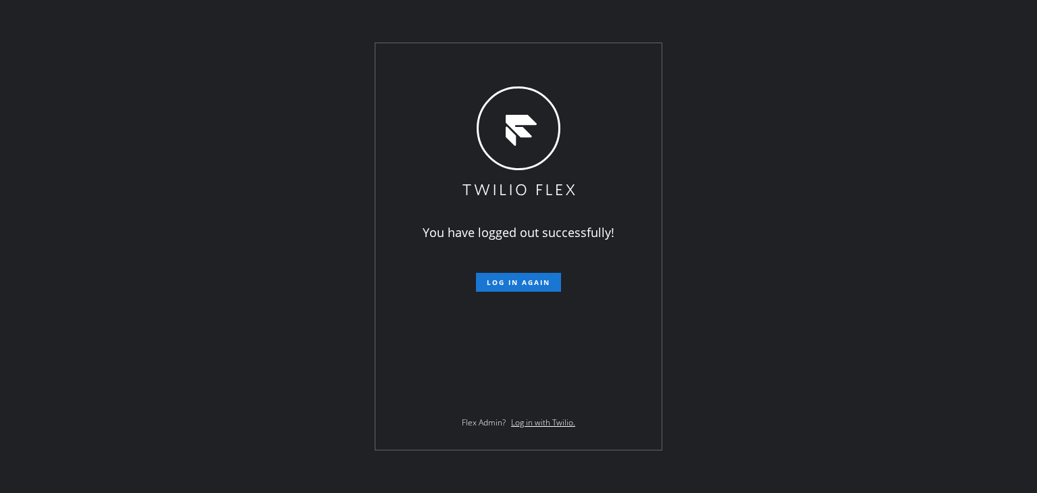
click at [892, 288] on div "You have logged out successfully! Log in again Flex Admin? Log in with Twilio." at bounding box center [518, 246] width 1037 height 493
click at [99, 172] on div "You have logged out successfully! Log in again Flex Admin? Log in with Twilio." at bounding box center [518, 246] width 1037 height 493
click at [956, 225] on div "You have logged out successfully! Log in again Flex Admin? Log in with Twilio." at bounding box center [518, 246] width 1037 height 493
click at [94, 277] on div "You have logged out successfully! Log in again Flex Admin? Log in with Twilio." at bounding box center [518, 246] width 1037 height 493
